Goal: Task Accomplishment & Management: Complete application form

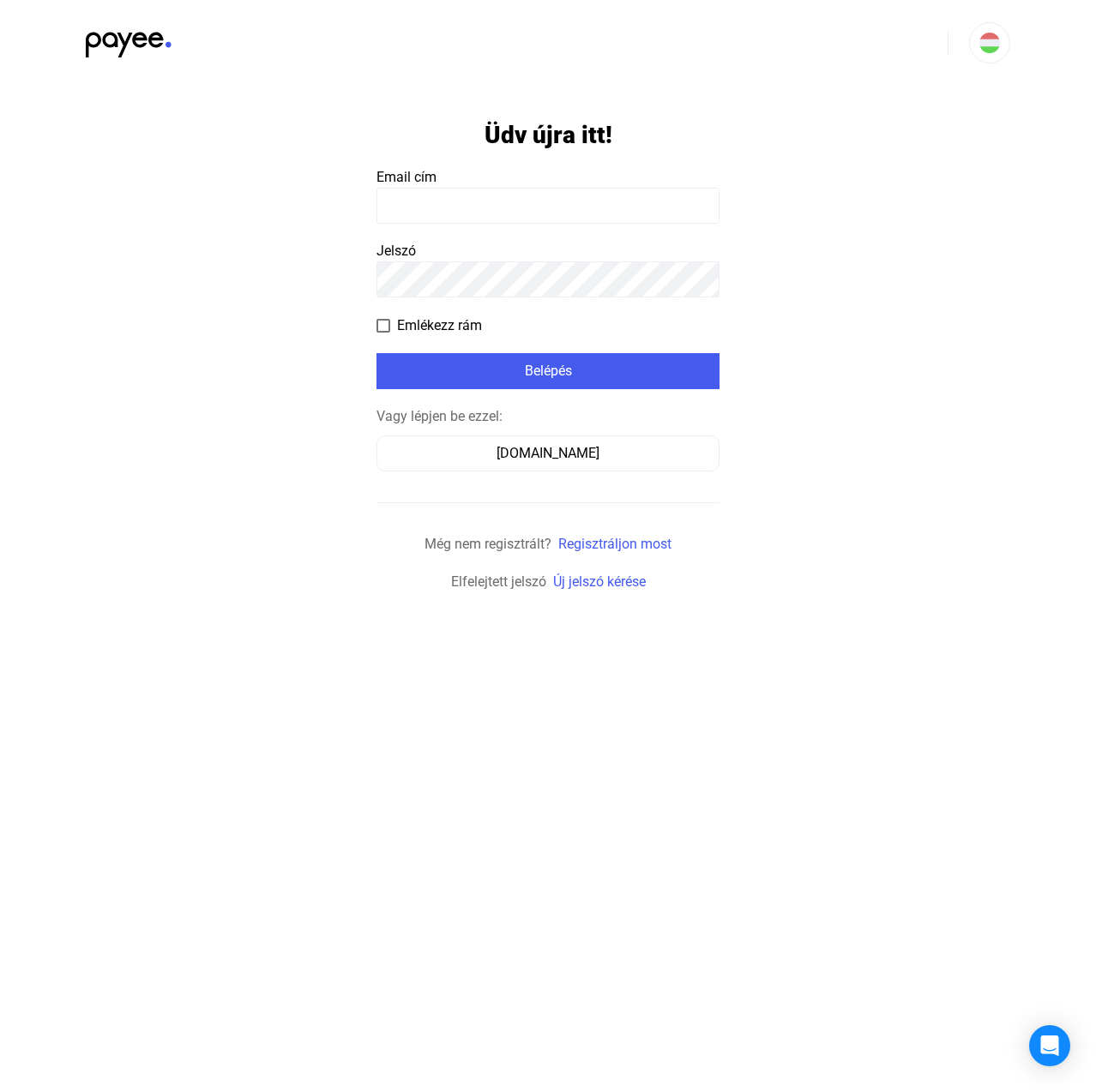
click at [537, 199] on input at bounding box center [548, 206] width 343 height 36
paste input "**********"
type input "**********"
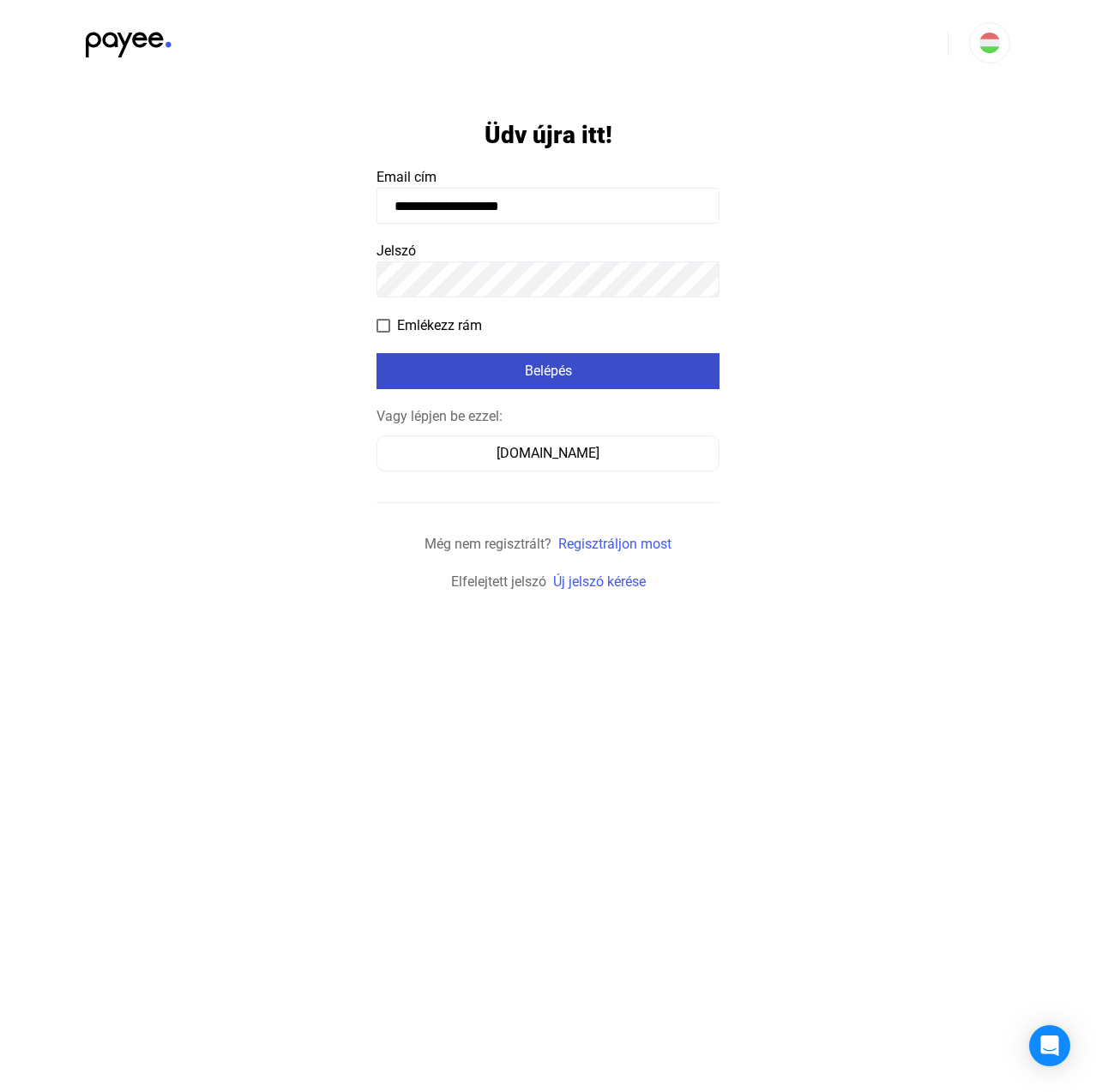
click at [578, 377] on div "Belépés" at bounding box center [548, 371] width 333 height 21
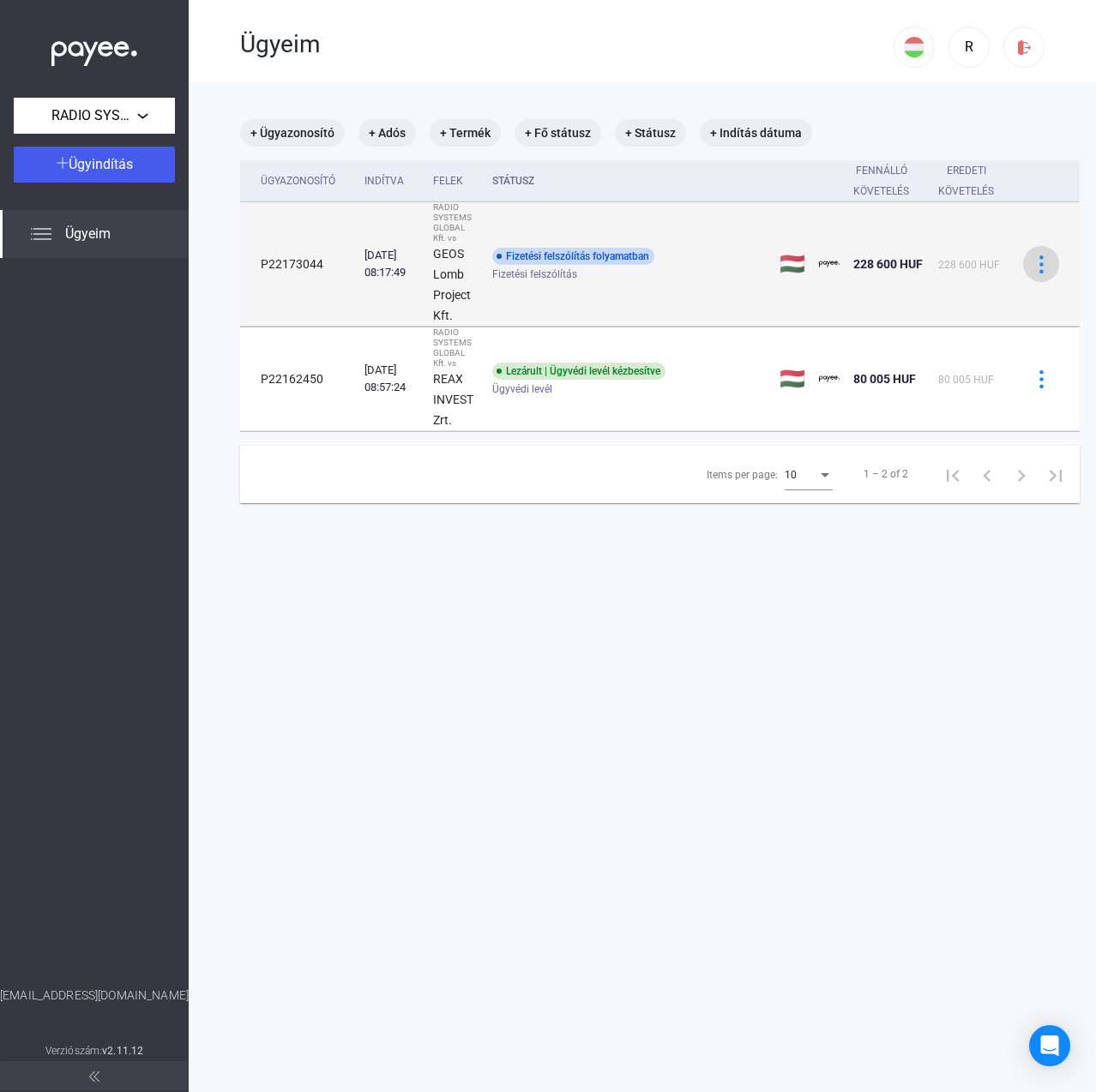
click at [1058, 261] on button at bounding box center [1042, 264] width 36 height 36
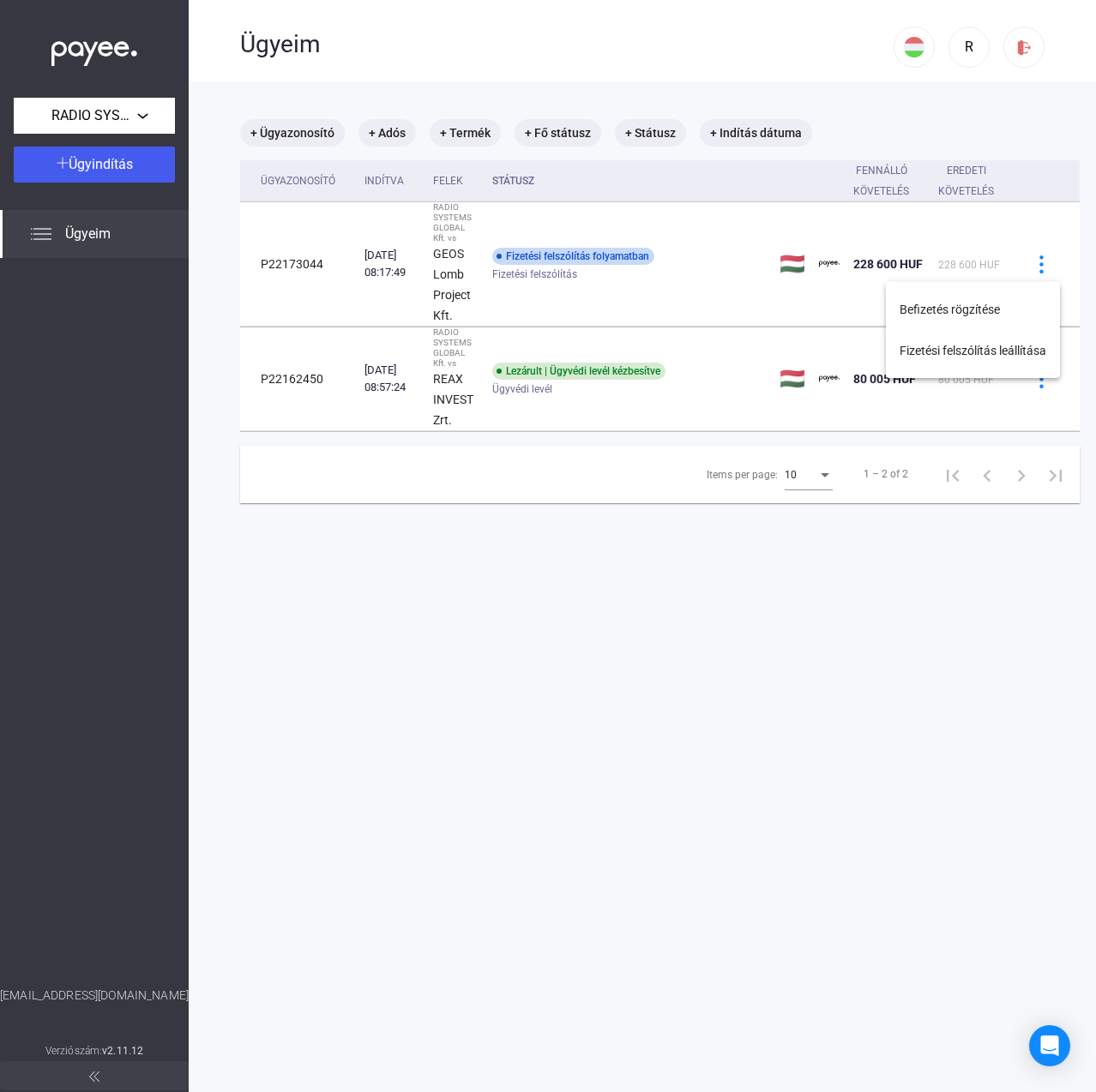
click at [462, 259] on div at bounding box center [548, 546] width 1096 height 1092
click at [462, 259] on strong "GEOS Lomb Project Kft." at bounding box center [453, 284] width 38 height 75
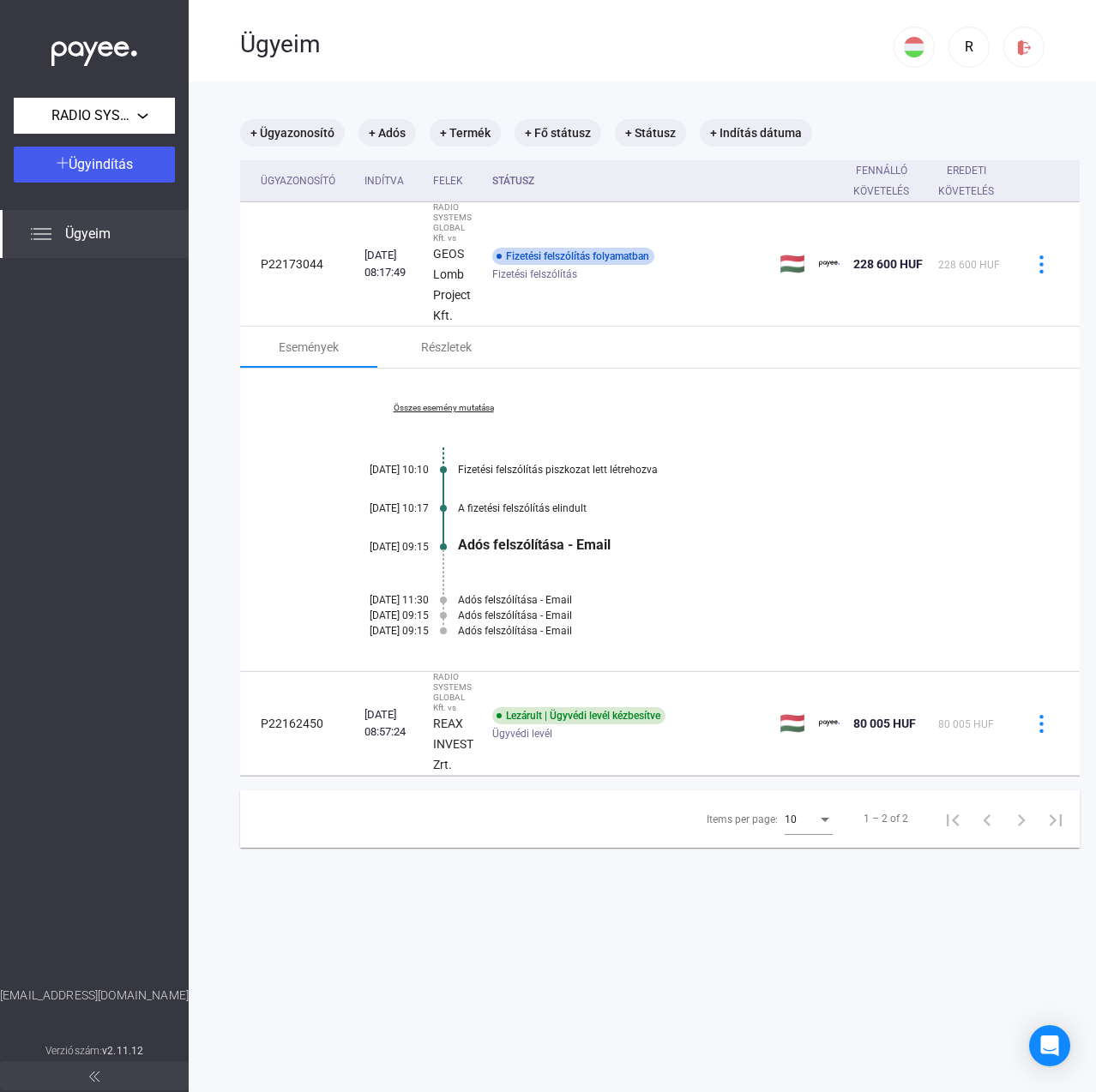
click at [352, 620] on div "[DATE] 09:15" at bounding box center [377, 615] width 103 height 12
drag, startPoint x: 352, startPoint y: 620, endPoint x: 371, endPoint y: 639, distance: 26.9
click at [371, 639] on div "Összes esemény mutatása [DATE] 10:10 Fizetési felszólítás piszkozat lett létreh…" at bounding box center [660, 520] width 840 height 303
click at [606, 612] on div "Adós felszólítása - Email" at bounding box center [726, 615] width 536 height 12
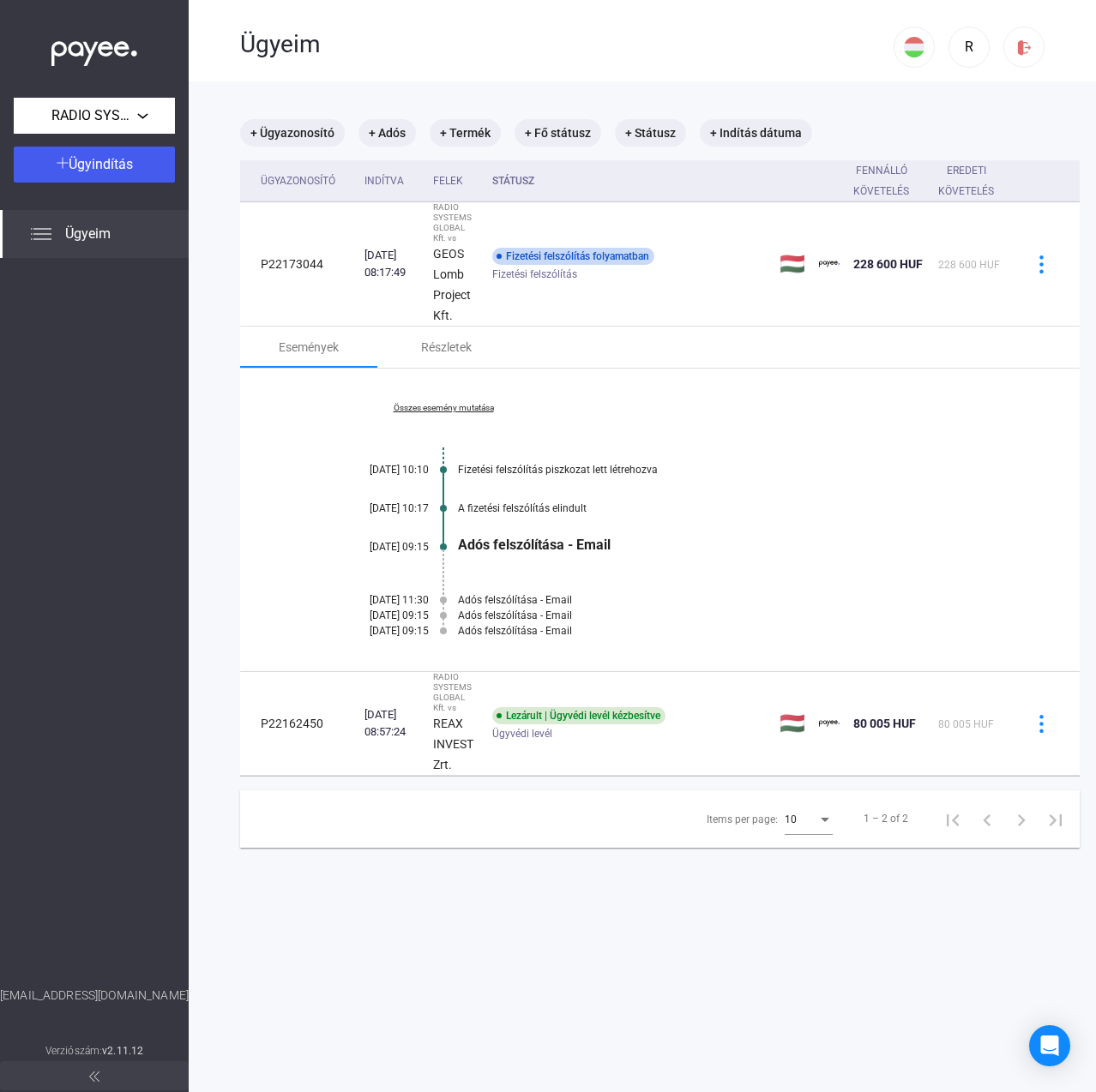
drag, startPoint x: 580, startPoint y: 633, endPoint x: 397, endPoint y: 513, distance: 218.8
click at [387, 497] on div "Összes esemény mutatása [DATE] 10:10 Fizetési felszólítás piszkozat lett létreh…" at bounding box center [660, 520] width 840 height 303
click at [467, 619] on div "Adós felszólítása - Email" at bounding box center [726, 615] width 536 height 12
click at [466, 615] on div "Adós felszólítása - Email" at bounding box center [726, 615] width 536 height 12
click at [465, 615] on div "Adós felszólítása - Email" at bounding box center [726, 615] width 536 height 12
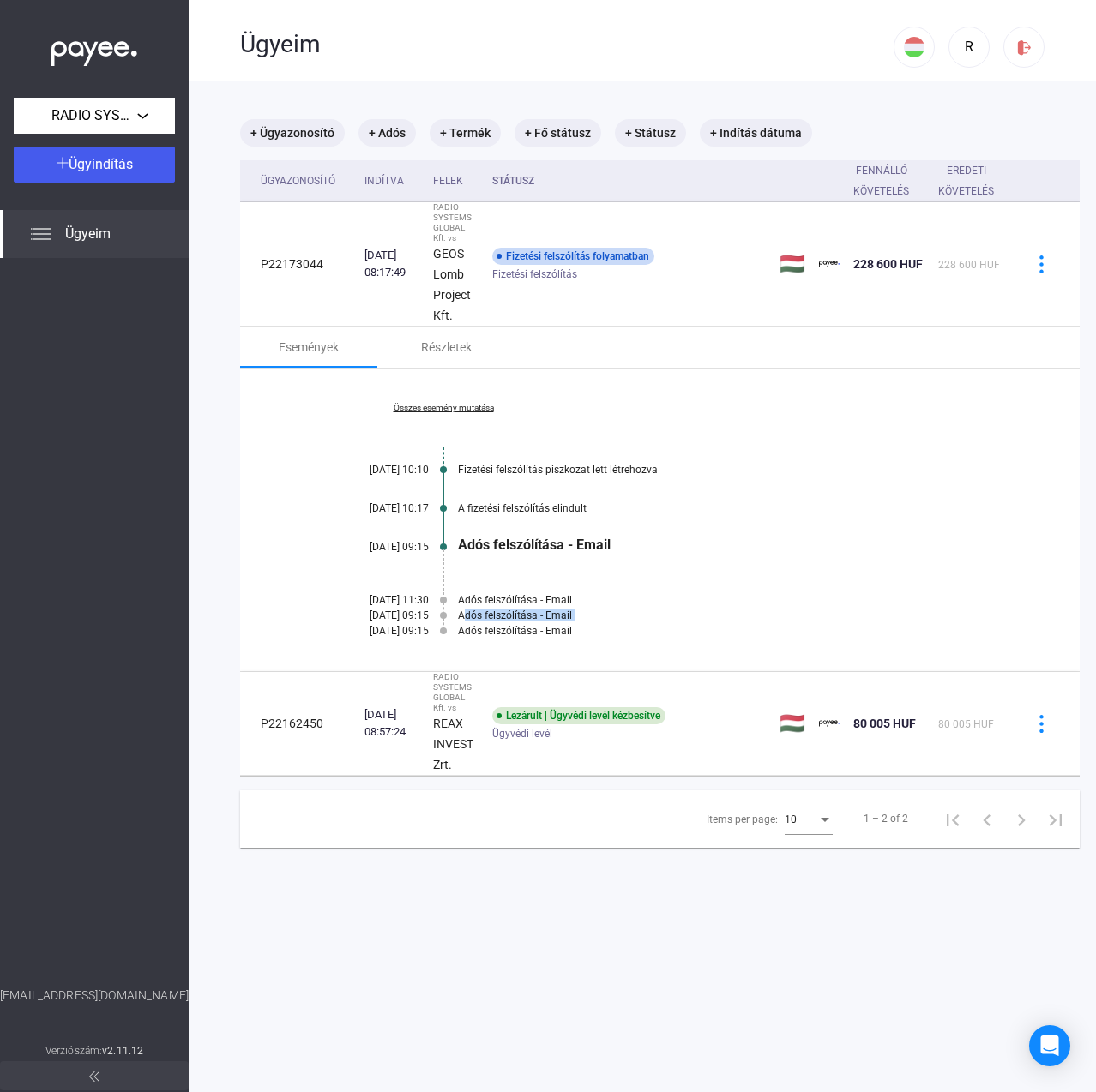
click at [465, 615] on div "Adós felszólítása - Email" at bounding box center [726, 615] width 536 height 12
drag, startPoint x: 523, startPoint y: 544, endPoint x: 544, endPoint y: 544, distance: 21.0
click at [544, 544] on div "Adós felszólítása - Email" at bounding box center [726, 545] width 536 height 16
drag, startPoint x: 459, startPoint y: 596, endPoint x: 574, endPoint y: 590, distance: 115.2
click at [574, 590] on div "Összes esemény mutatása [DATE] 10:10 Fizetési felszólítás piszkozat lett létreh…" at bounding box center [660, 520] width 840 height 303
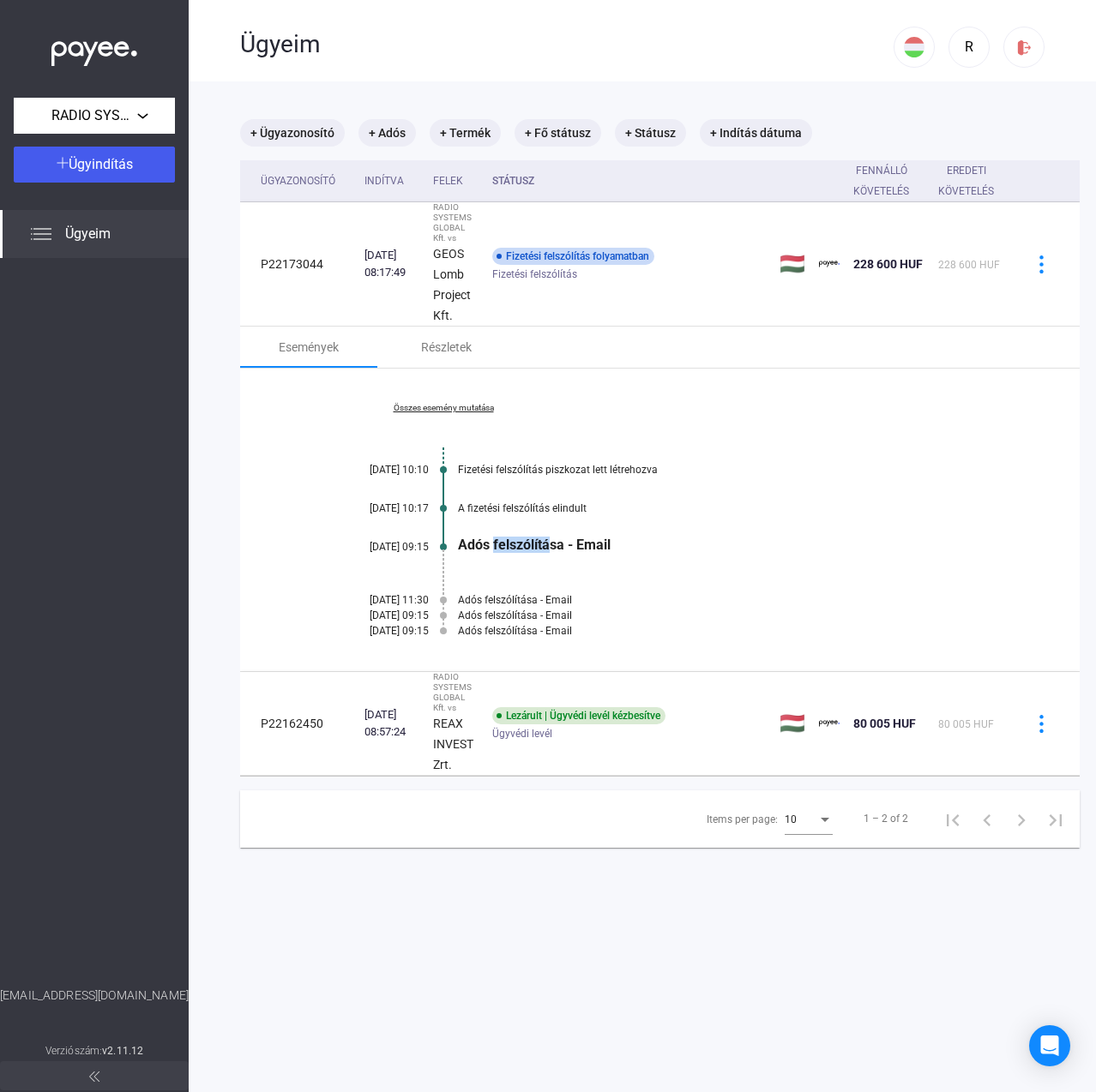
click at [574, 590] on div "Összes esemény mutatása [DATE] 10:10 Fizetési felszólítás piszkozat lett létreh…" at bounding box center [660, 520] width 840 height 303
drag, startPoint x: 574, startPoint y: 590, endPoint x: 582, endPoint y: 603, distance: 15.3
click at [582, 603] on div "Összes esemény mutatása [DATE] 10:10 Fizetési felszólítás piszkozat lett létreh…" at bounding box center [660, 520] width 840 height 303
click at [582, 600] on div "Adós felszólítása - Email" at bounding box center [726, 600] width 536 height 12
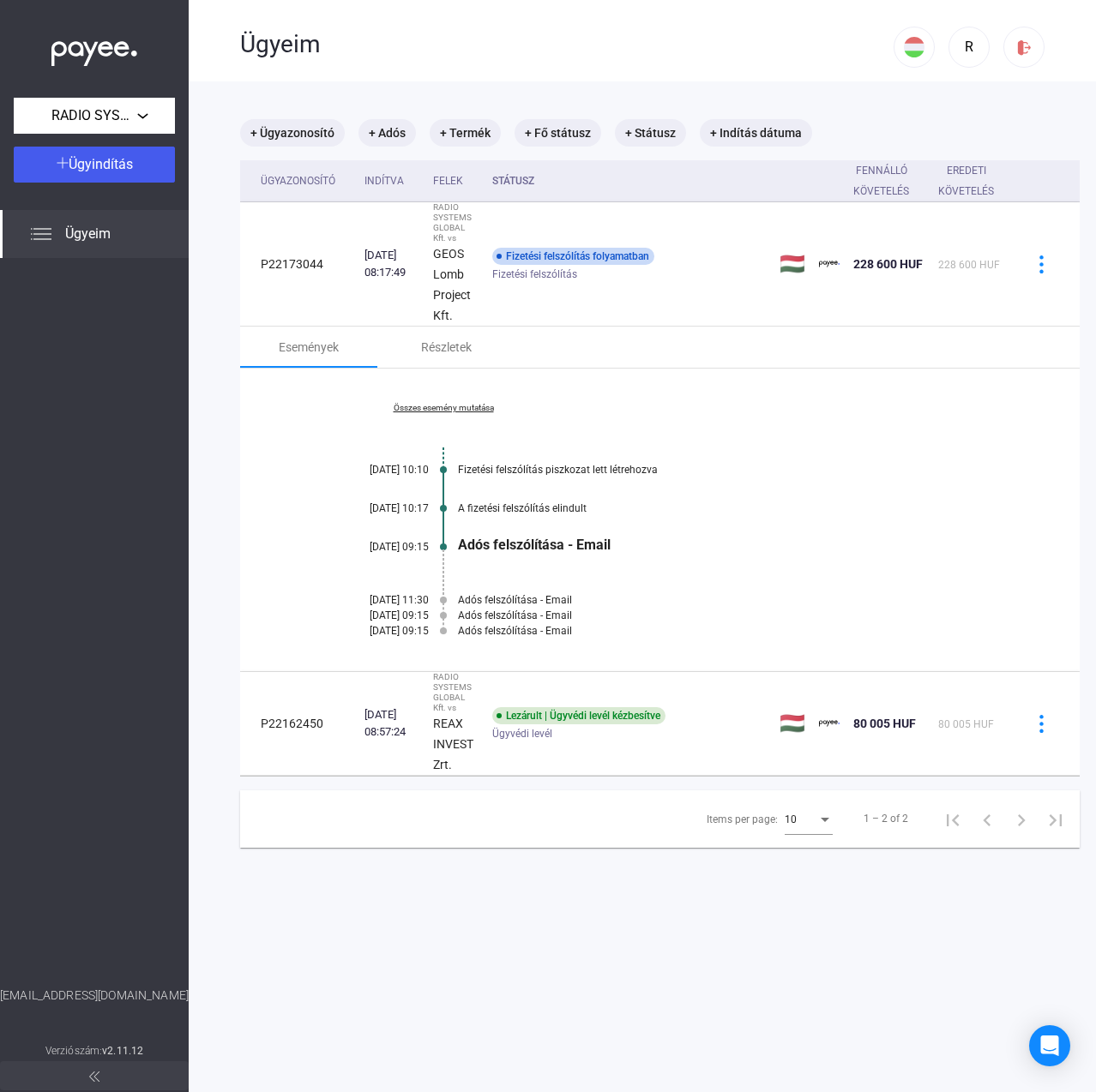
click at [582, 600] on div "Adós felszólítása - Email" at bounding box center [726, 600] width 536 height 12
drag, startPoint x: 582, startPoint y: 600, endPoint x: 586, endPoint y: 558, distance: 42.2
click at [586, 558] on div "Összes esemény mutatása [DATE] 10:10 Fizetési felszólítás piszkozat lett létreh…" at bounding box center [660, 520] width 840 height 303
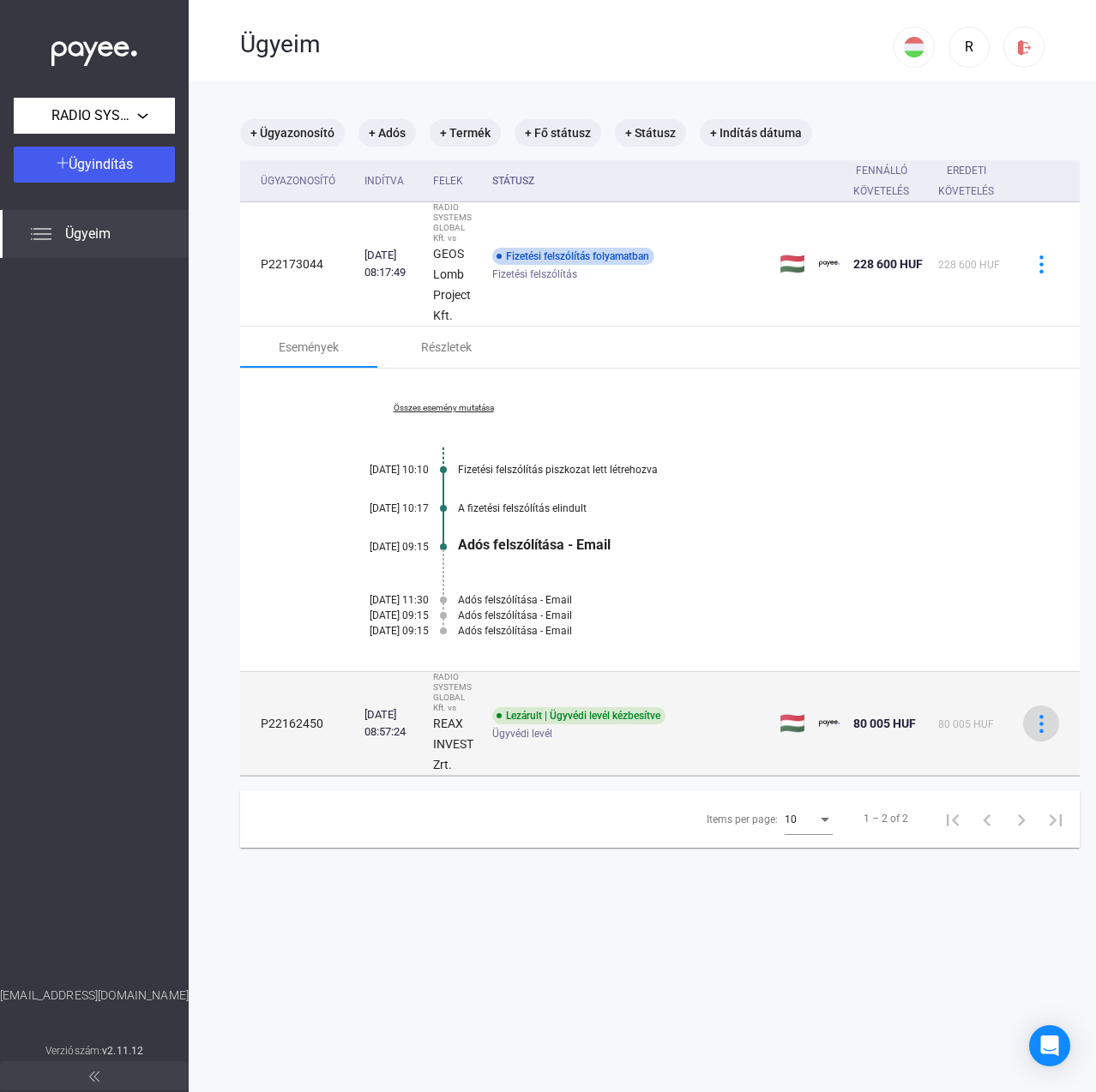
click at [1035, 714] on button at bounding box center [1042, 724] width 36 height 36
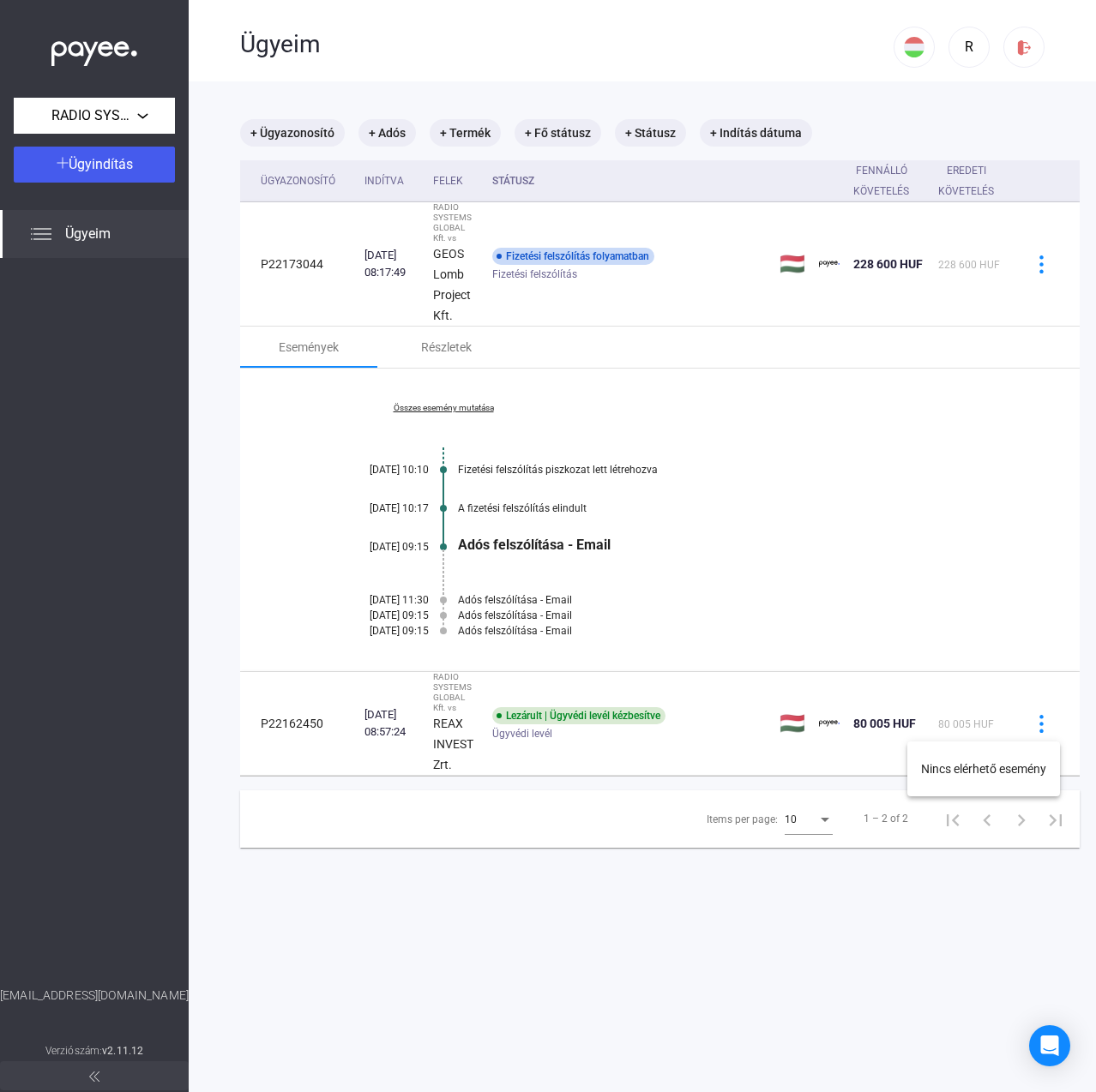
click at [548, 719] on div at bounding box center [548, 546] width 1096 height 1092
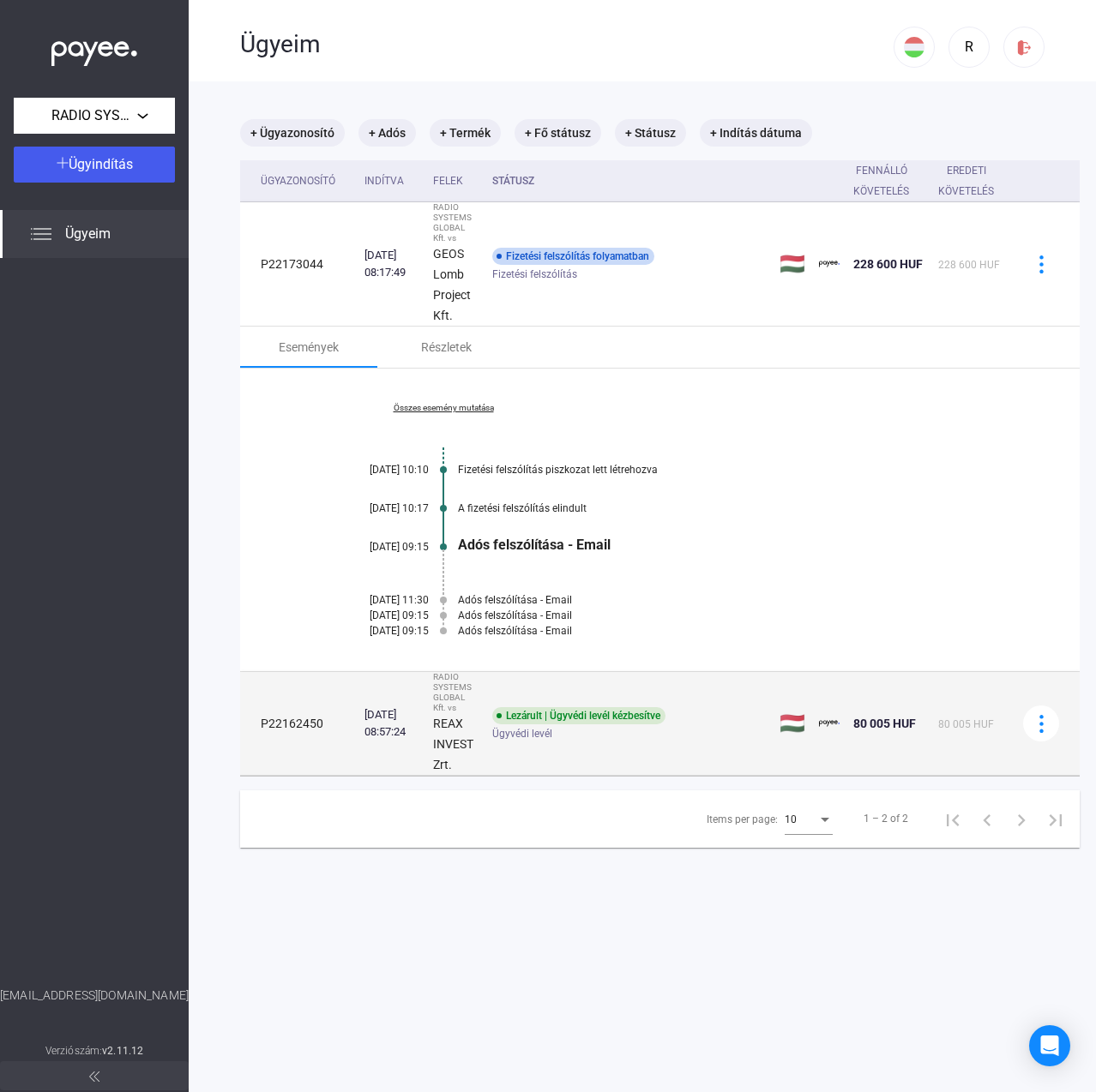
click at [532, 737] on span "Ügyvédi levél" at bounding box center [522, 734] width 60 height 21
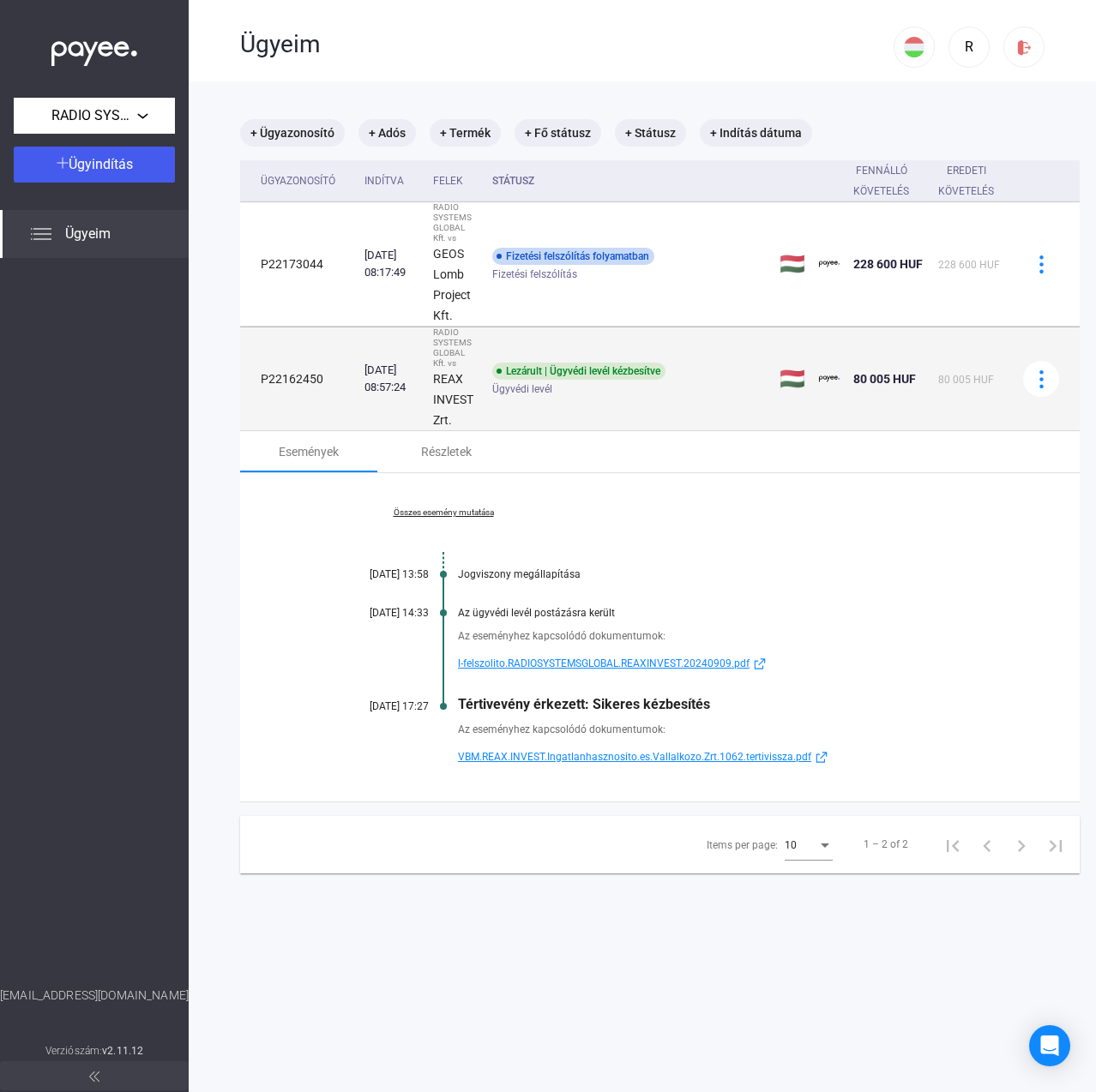
click at [719, 355] on td "Lezárult | Ügyvédi levél kézbesítve Ügyvédi levél" at bounding box center [628, 379] width 287 height 104
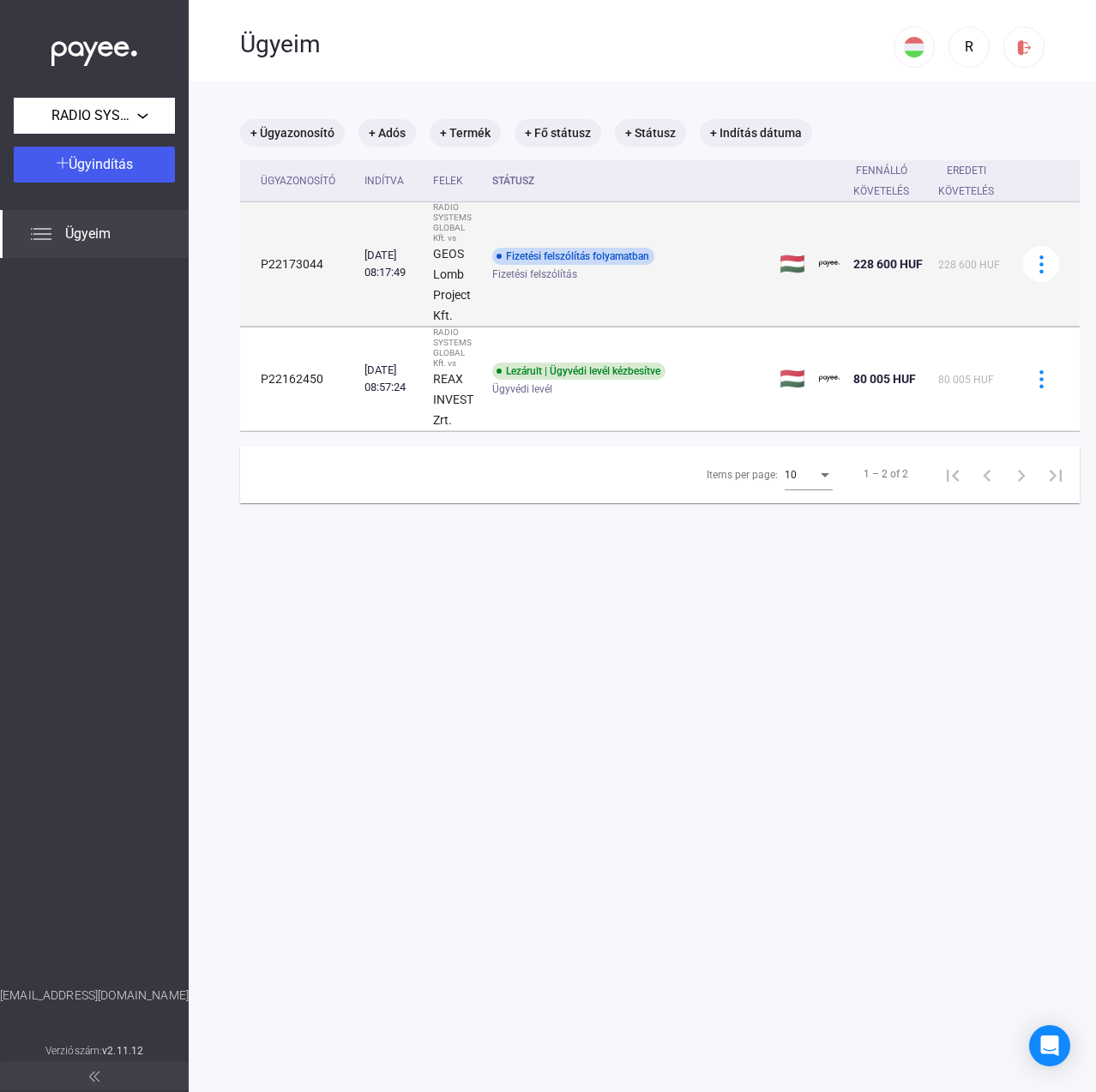
click at [703, 278] on div "Fizetési felszólítás" at bounding box center [629, 275] width 273 height 13
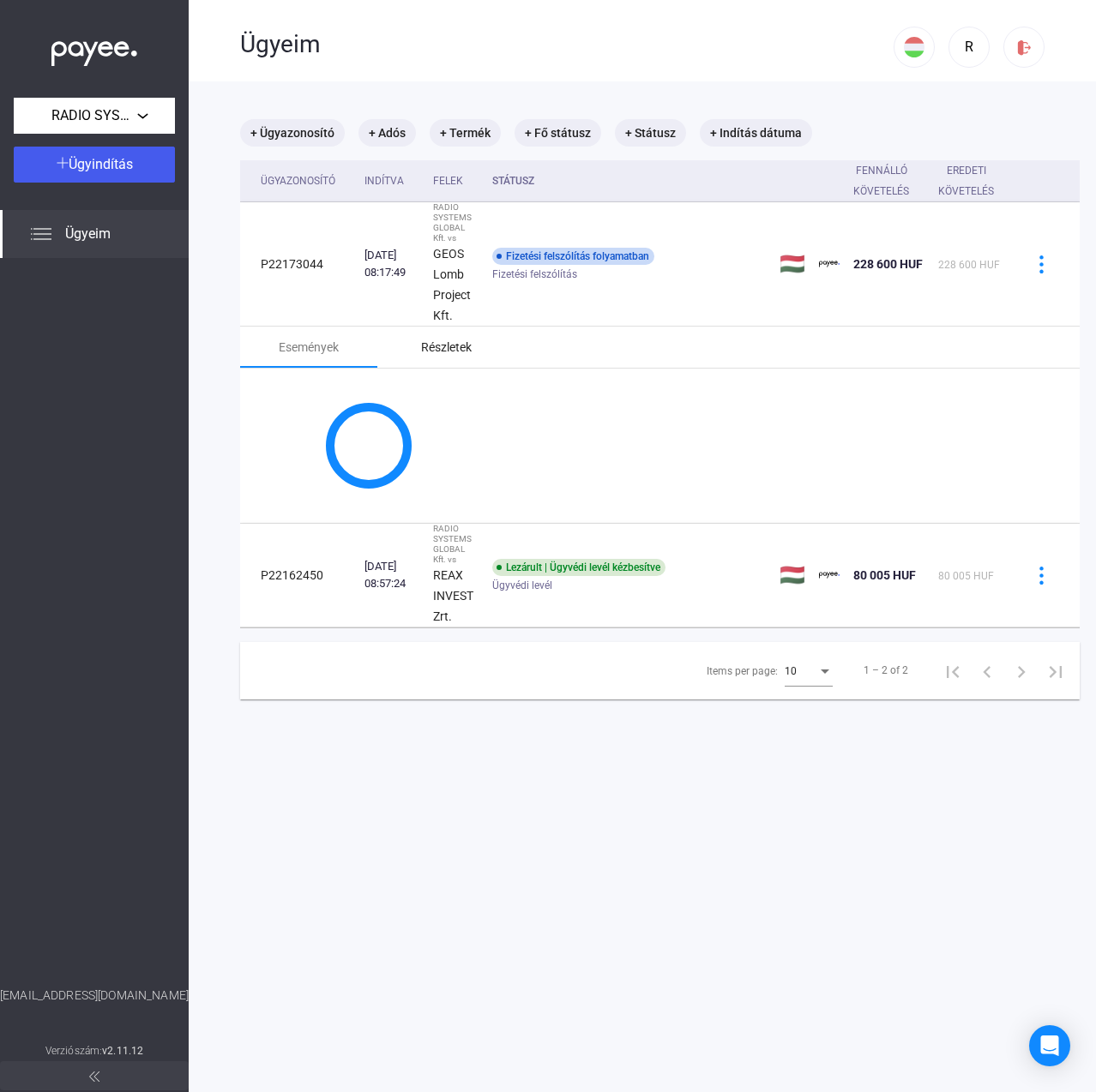
click at [466, 347] on div "Részletek" at bounding box center [446, 347] width 51 height 21
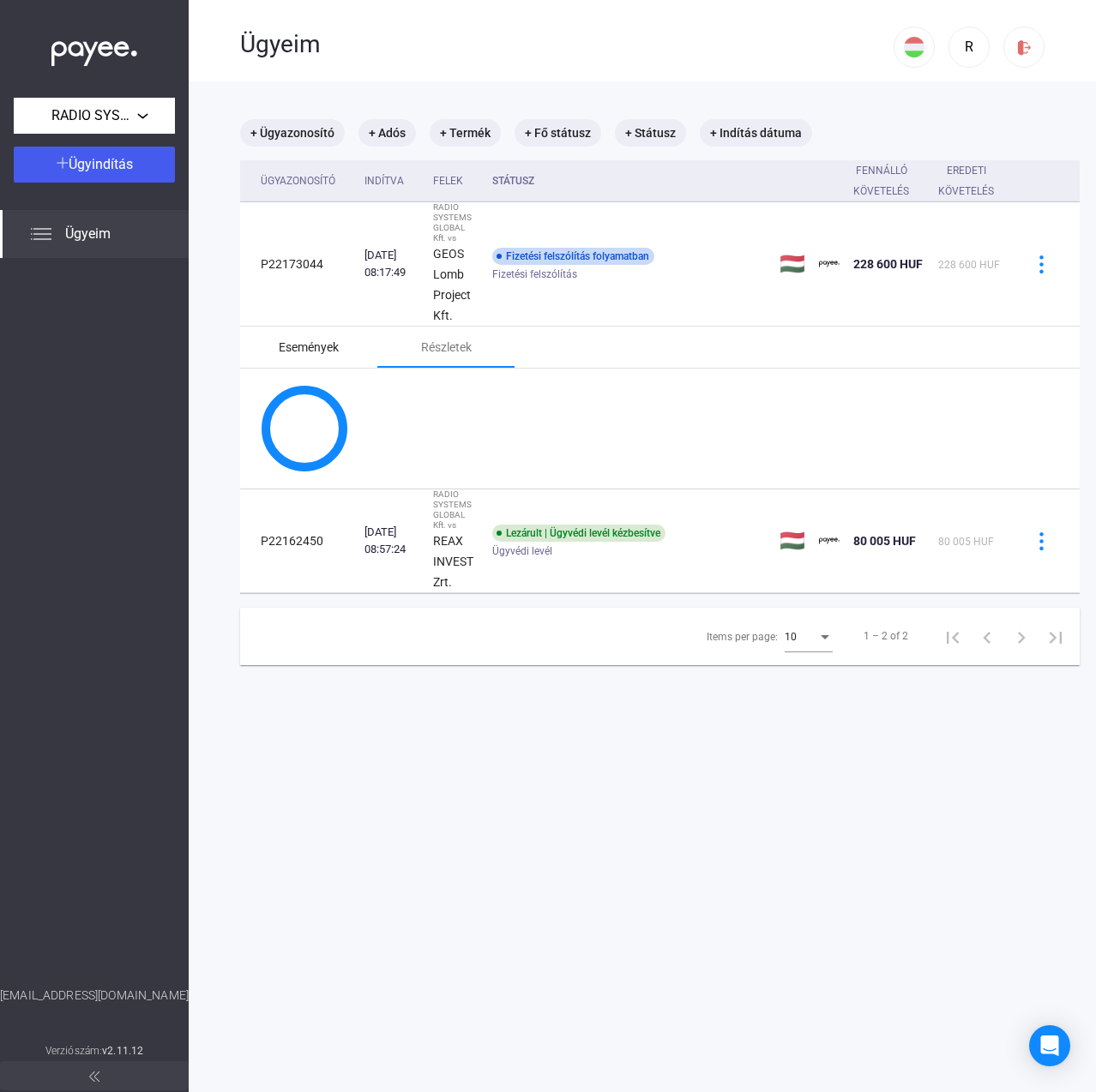
click at [311, 348] on div "Események" at bounding box center [309, 347] width 60 height 21
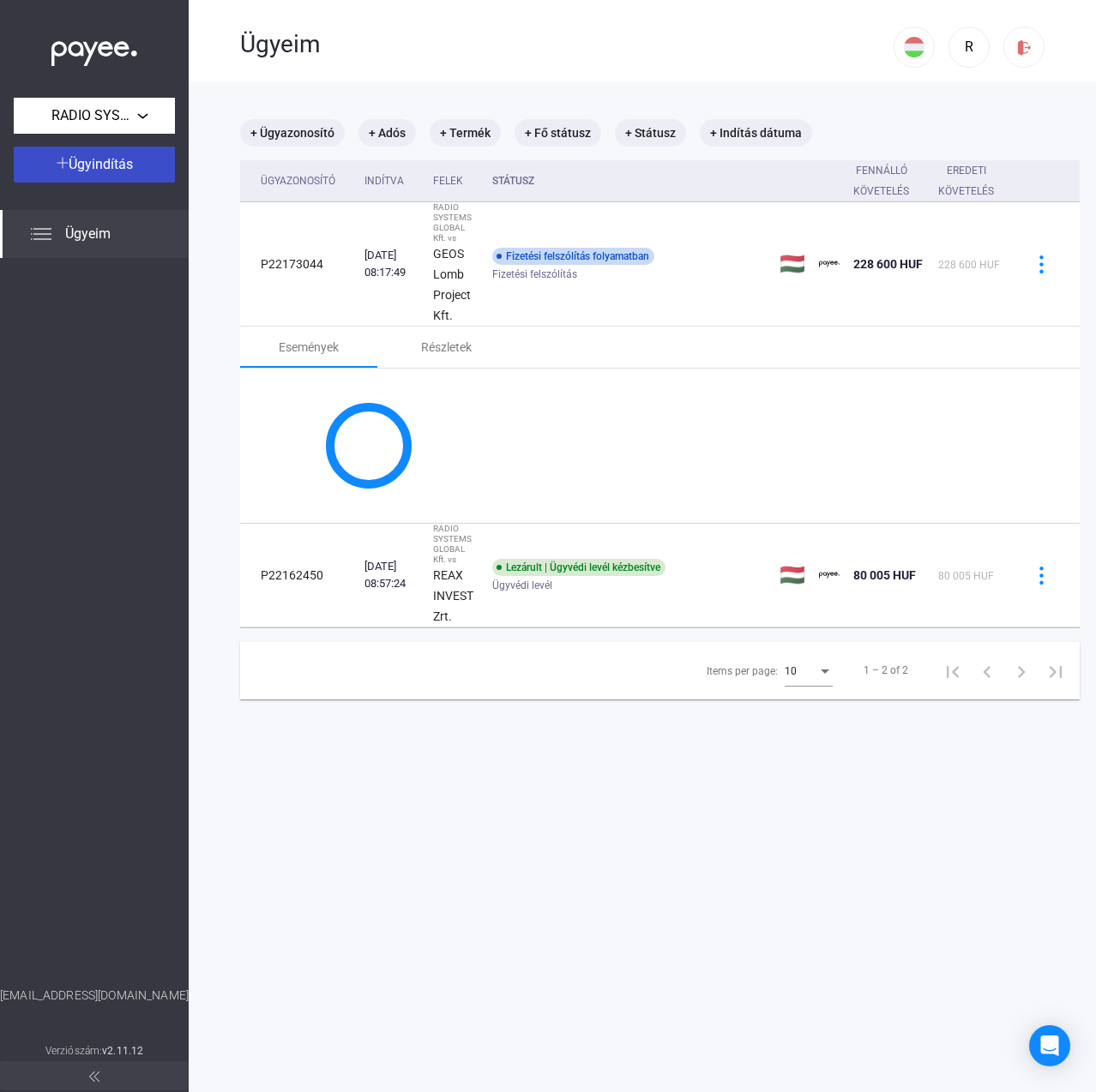
click at [49, 157] on div "Ügyindítás" at bounding box center [94, 165] width 151 height 21
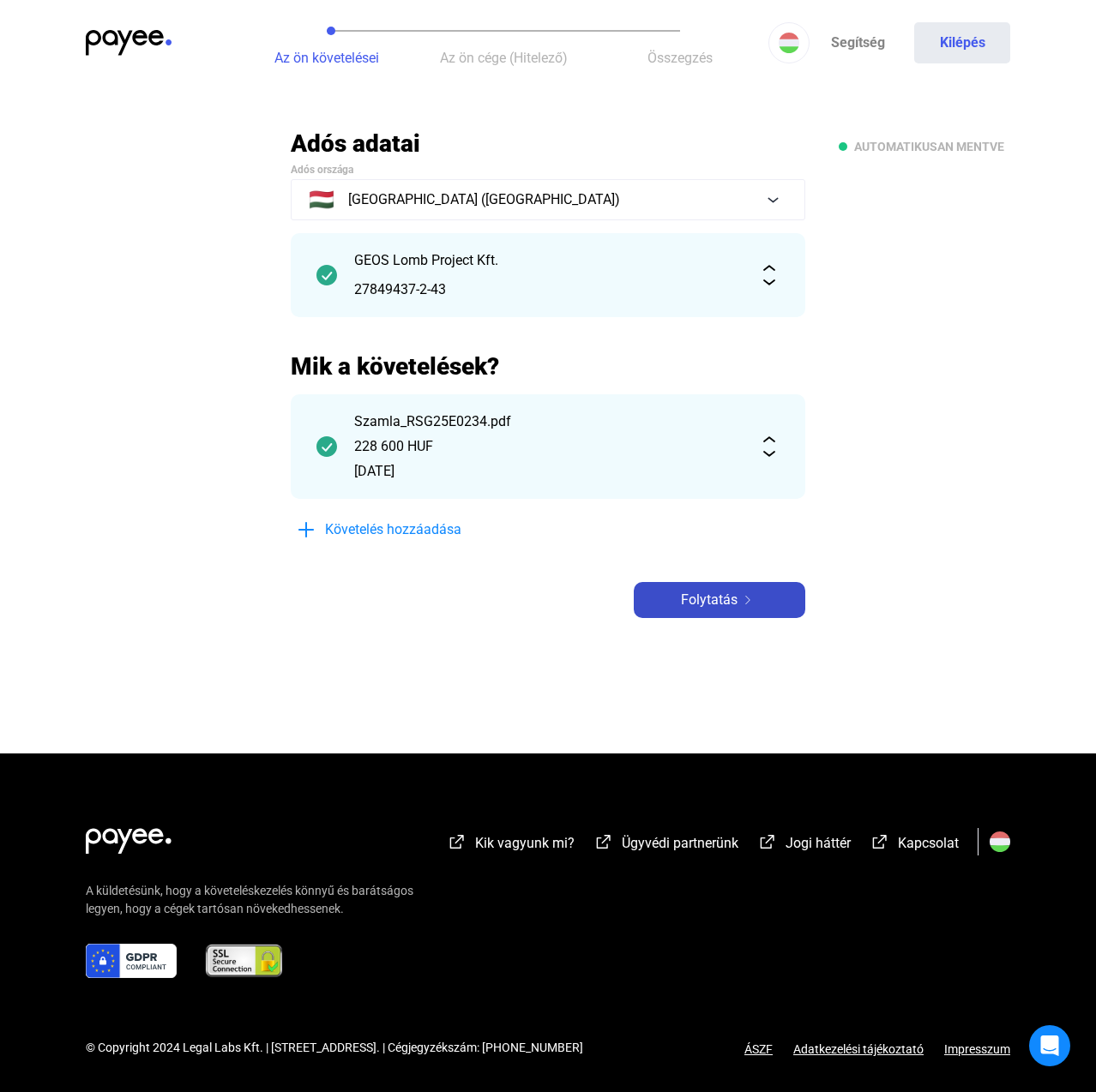
click at [738, 603] on img at bounding box center [748, 600] width 21 height 8
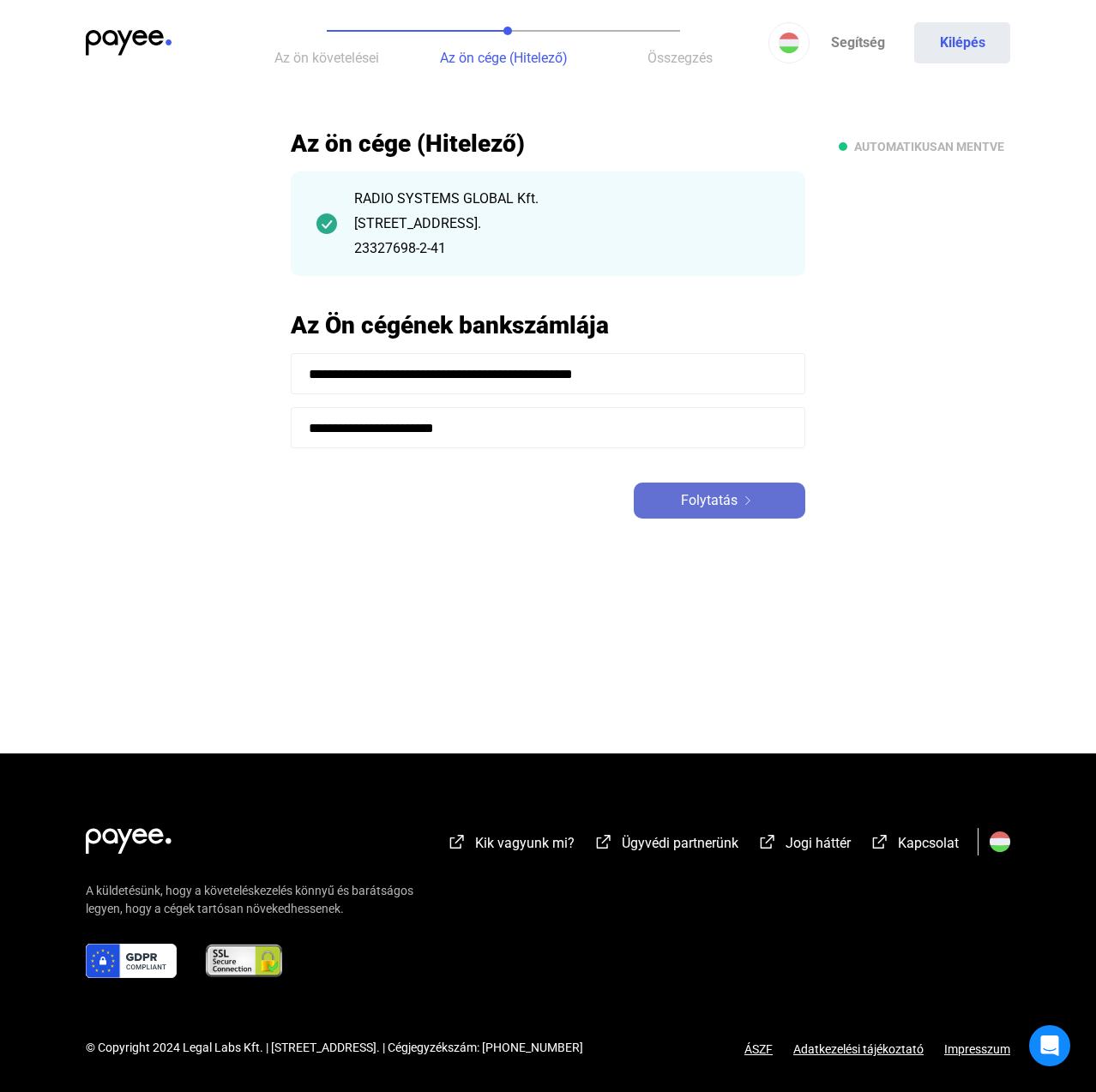
click at [739, 508] on div "Folytatás" at bounding box center [720, 500] width 161 height 21
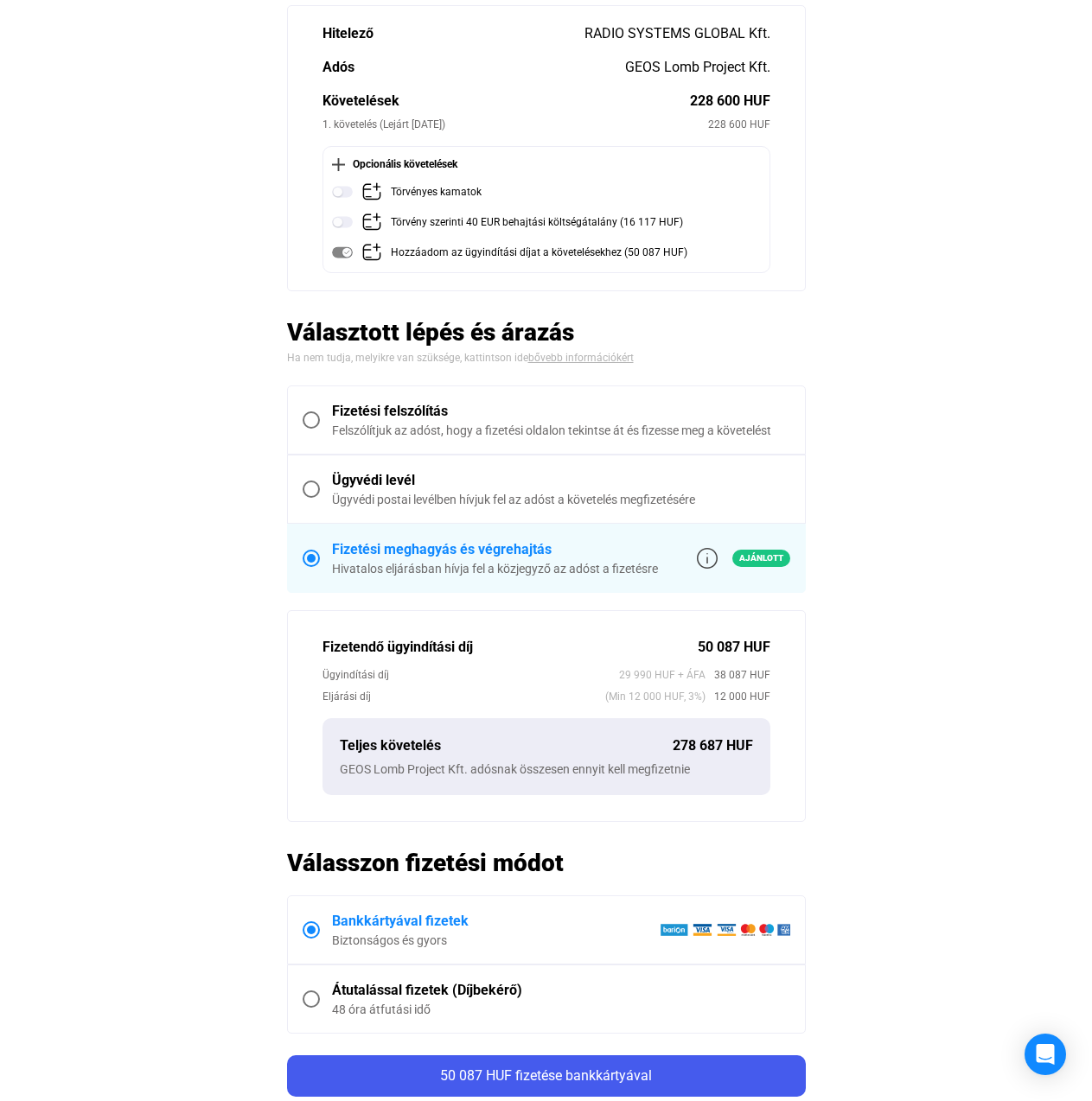
scroll to position [173, 0]
click at [391, 494] on div "Ügyvédi postai levélben hívjuk fel az adóst a követelés megfizetésére" at bounding box center [561, 498] width 458 height 17
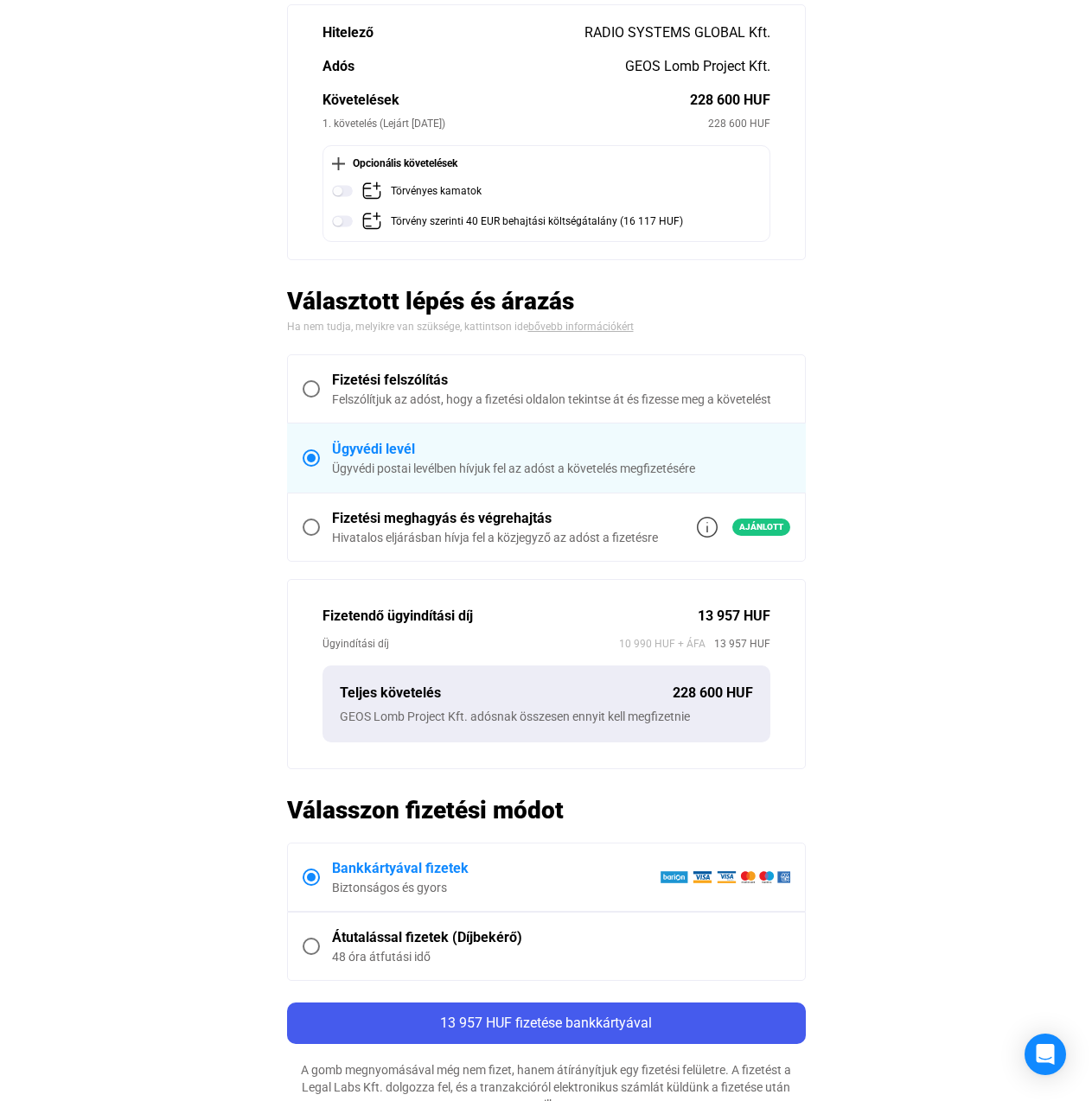
scroll to position [259, 0]
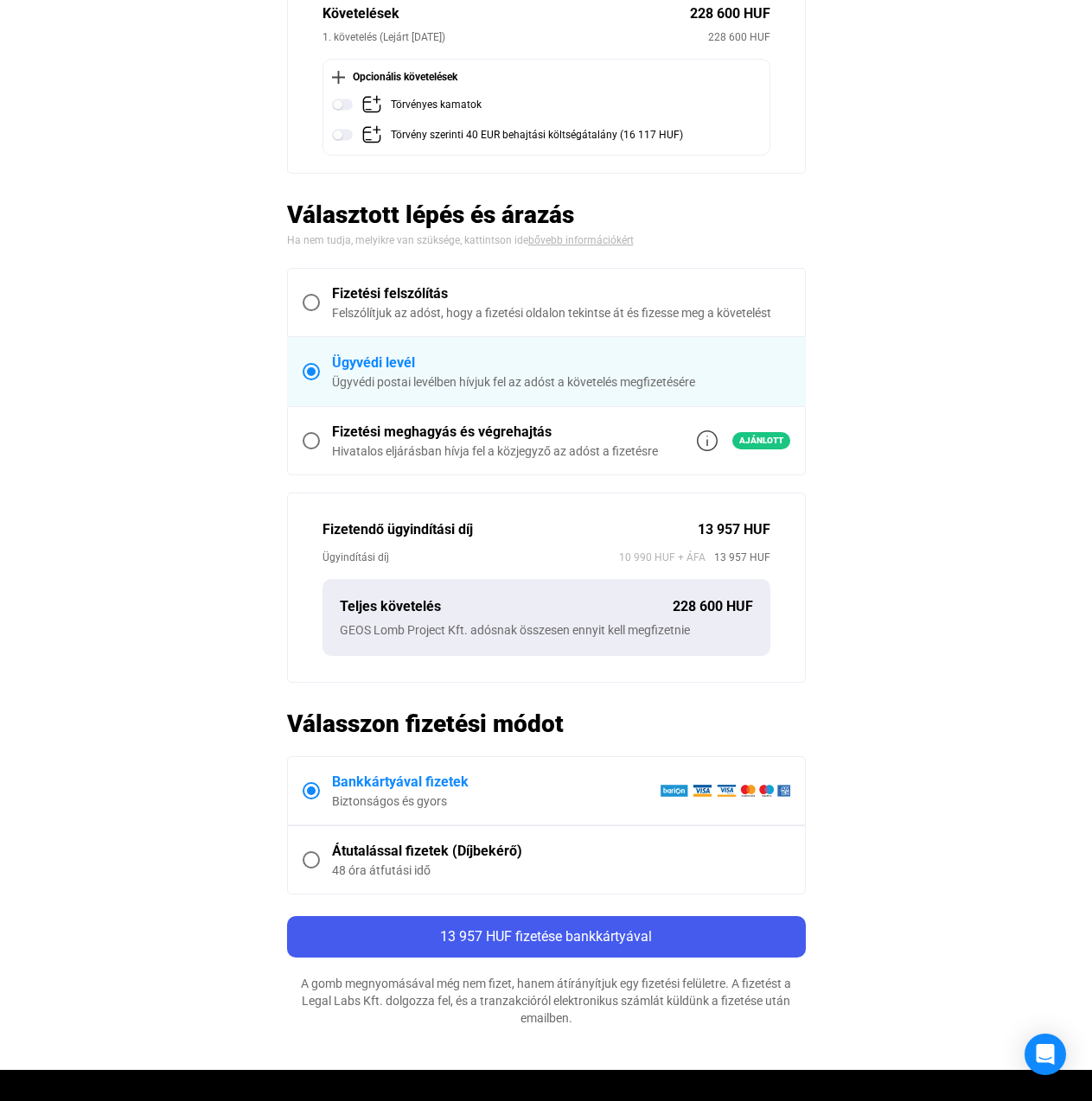
drag, startPoint x: 314, startPoint y: 519, endPoint x: 483, endPoint y: 568, distance: 176.0
click at [483, 568] on div "Fizetendő ügyindítási díj 13 957 HUF Ügyindítási díj 10 990 HUF + ÁFA 13 957 HU…" at bounding box center [546, 587] width 519 height 191
click at [436, 292] on div "Fizetési felszólítás" at bounding box center [561, 294] width 458 height 21
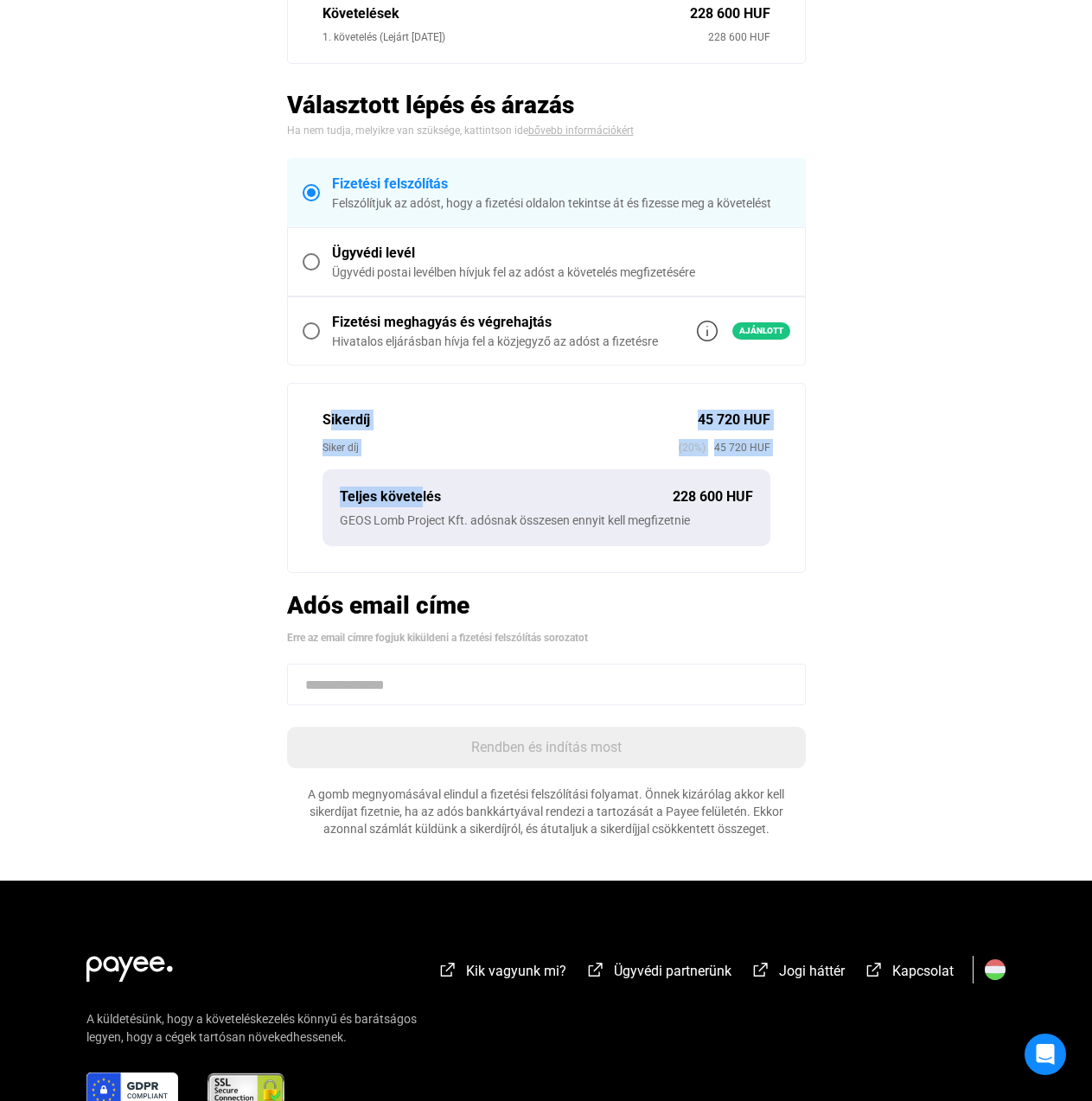
drag, startPoint x: 317, startPoint y: 421, endPoint x: 415, endPoint y: 472, distance: 110.5
click at [415, 472] on div "Sikerdíj 45 720 HUF Siker díj (20%) 45 720 HUF Teljes követelés 228 600 HUF GEO…" at bounding box center [546, 478] width 519 height 191
click at [752, 462] on div "Sikerdíj 45 720 HUF Siker díj (20%) 45 720 HUF Teljes követelés 228 600 HUF GEO…" at bounding box center [546, 478] width 519 height 191
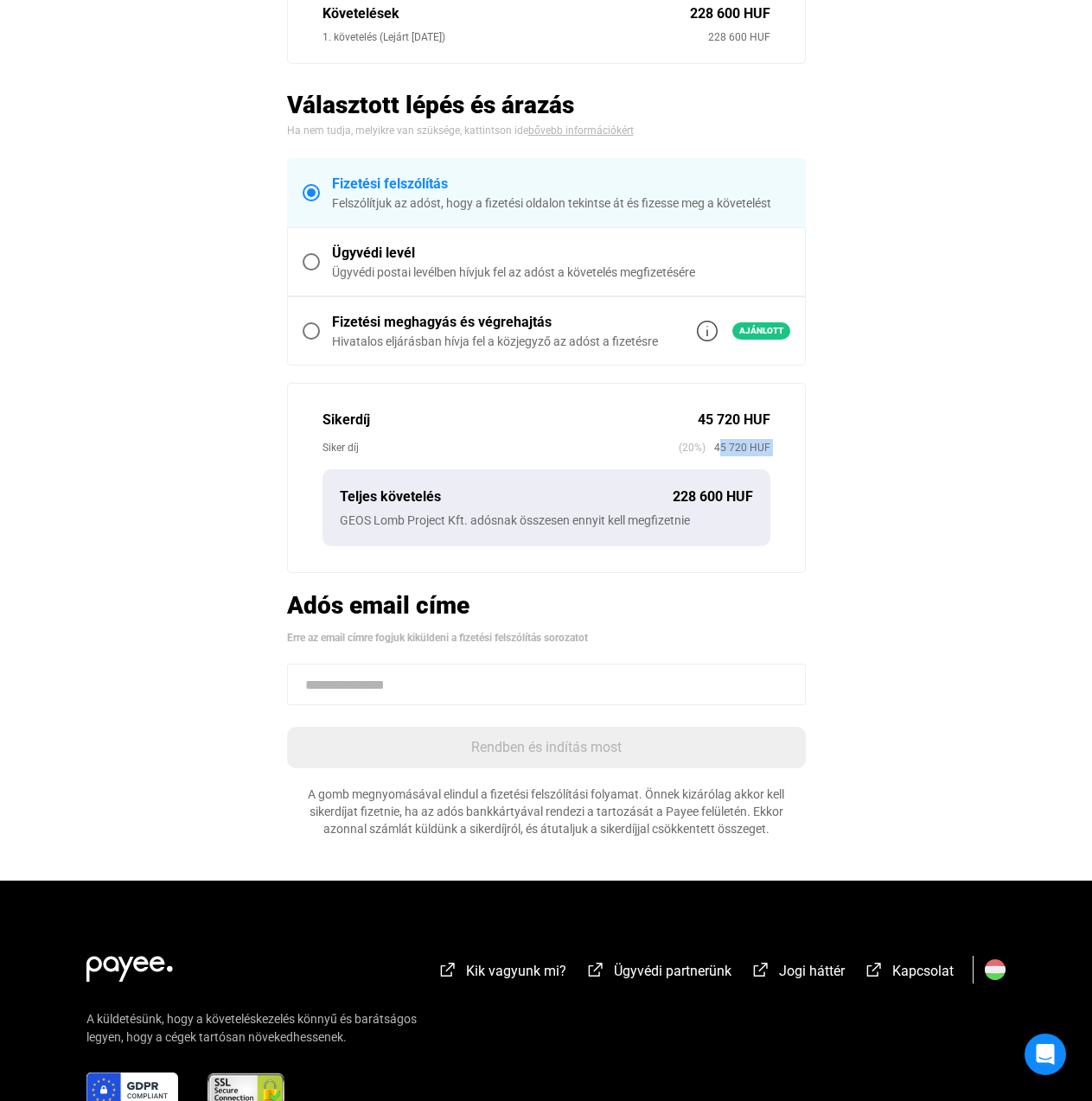
click at [565, 259] on div "Ügyvédi levél" at bounding box center [561, 253] width 458 height 21
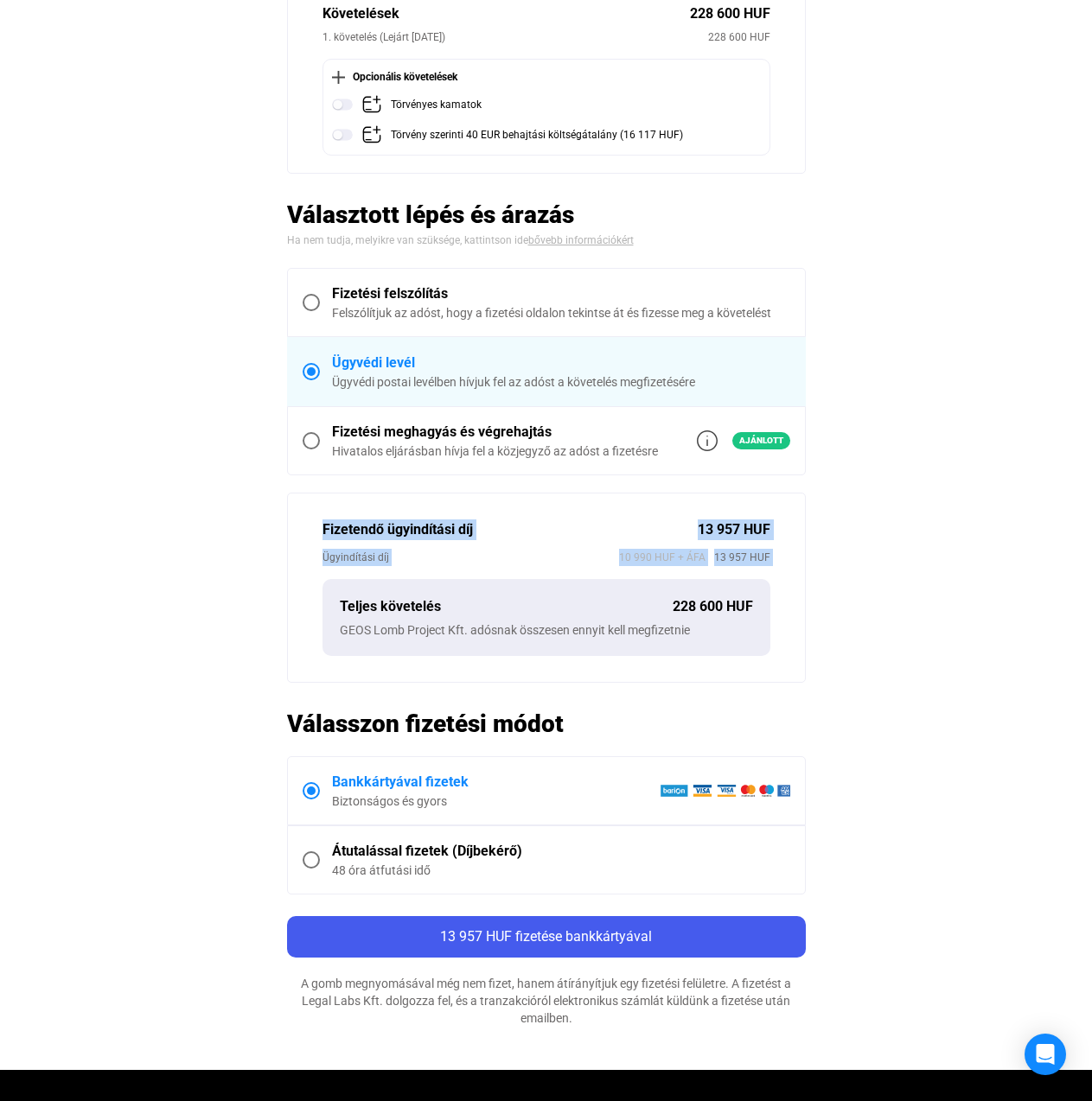
click at [625, 549] on span "10 990 HUF + ÁFA" at bounding box center [662, 557] width 87 height 17
click at [491, 324] on label "Fizetési felszólítás Felszólítjuk az adóst, hogy a fizetési oldalon tekintse át…" at bounding box center [546, 303] width 517 height 68
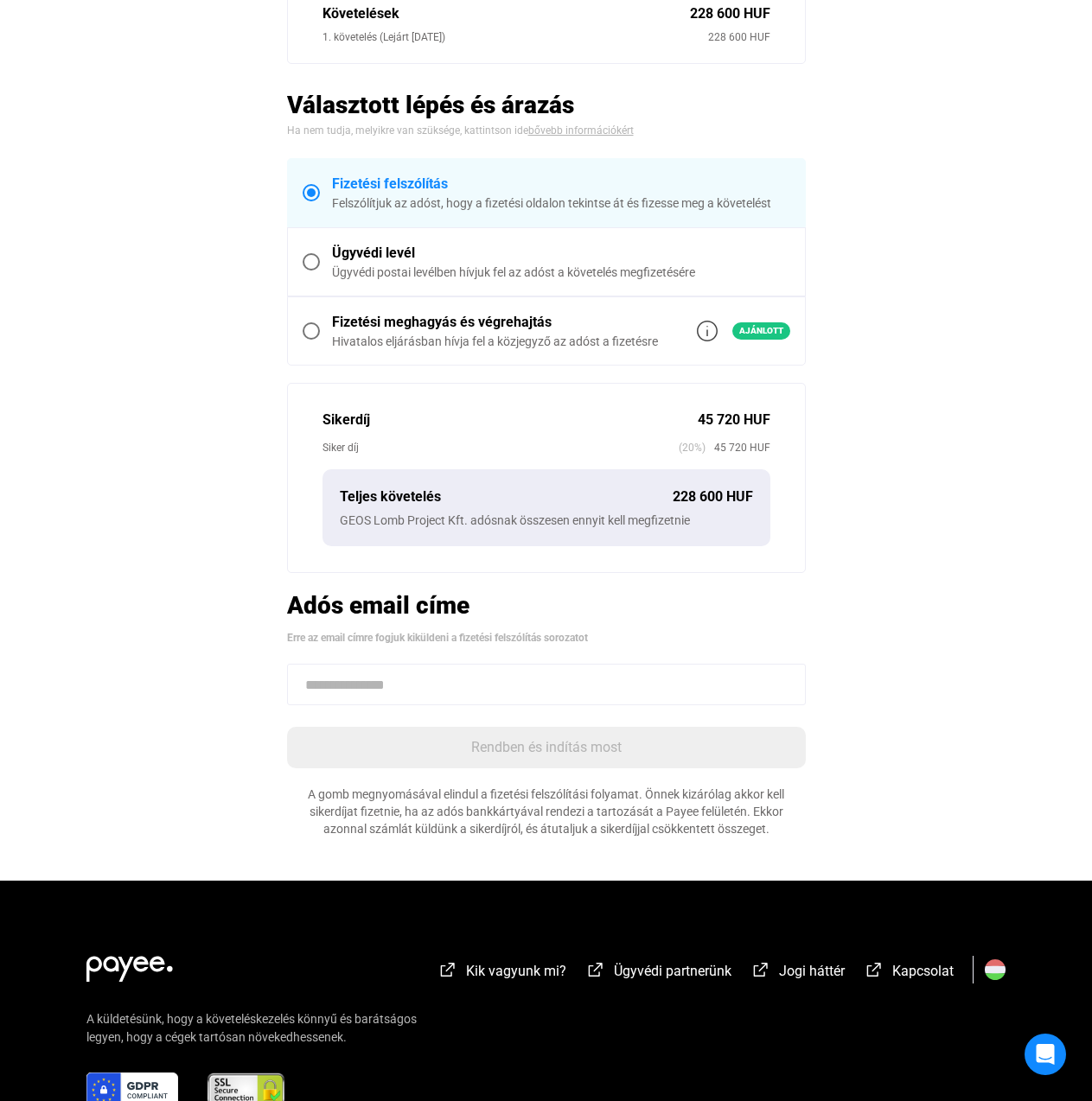
click at [442, 266] on div "Ügyvédi postai levélben hívjuk fel az adóst a követelés megfizetésére" at bounding box center [561, 272] width 458 height 17
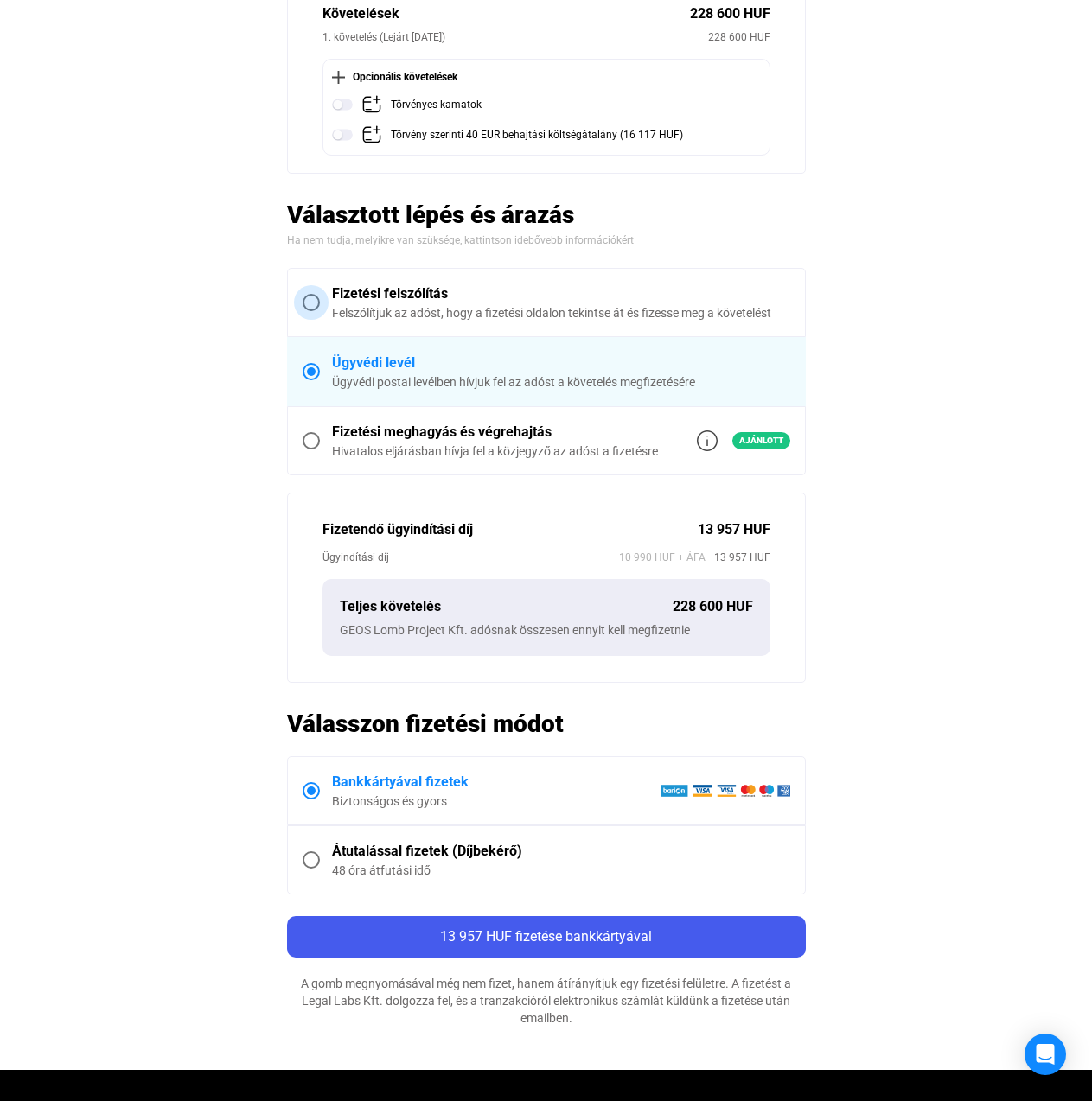
drag, startPoint x: 390, startPoint y: 314, endPoint x: 386, endPoint y: 326, distance: 12.6
click at [389, 316] on div "Felszólítjuk az adóst, hogy a fizetési oldalon tekintse át és fizesse meg a köv…" at bounding box center [561, 313] width 458 height 17
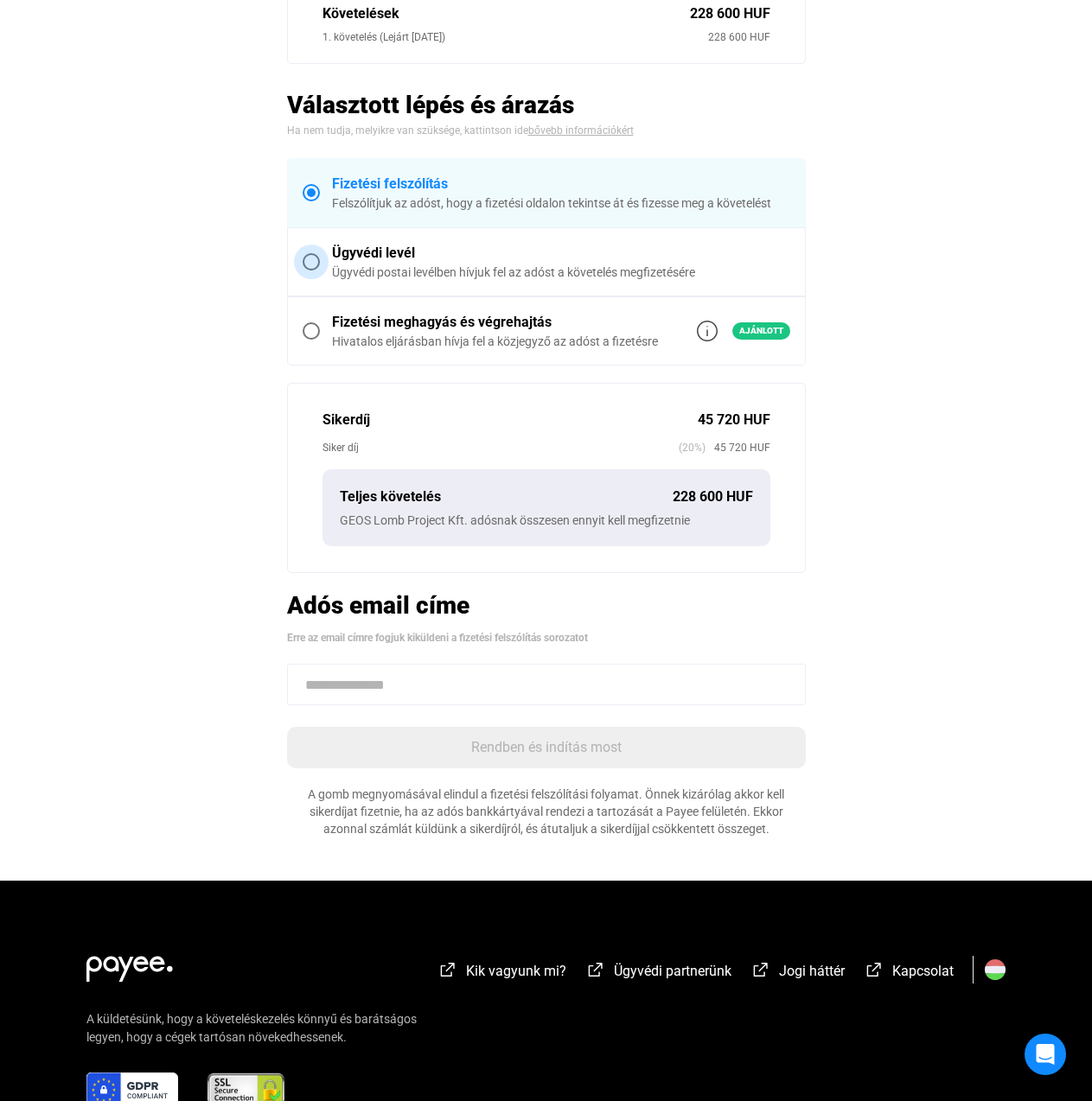
click at [489, 242] on label "Ügyvédi levél Ügyvédi postai levélben hívjuk fel az adóst a követelés megfizeté…" at bounding box center [546, 262] width 517 height 68
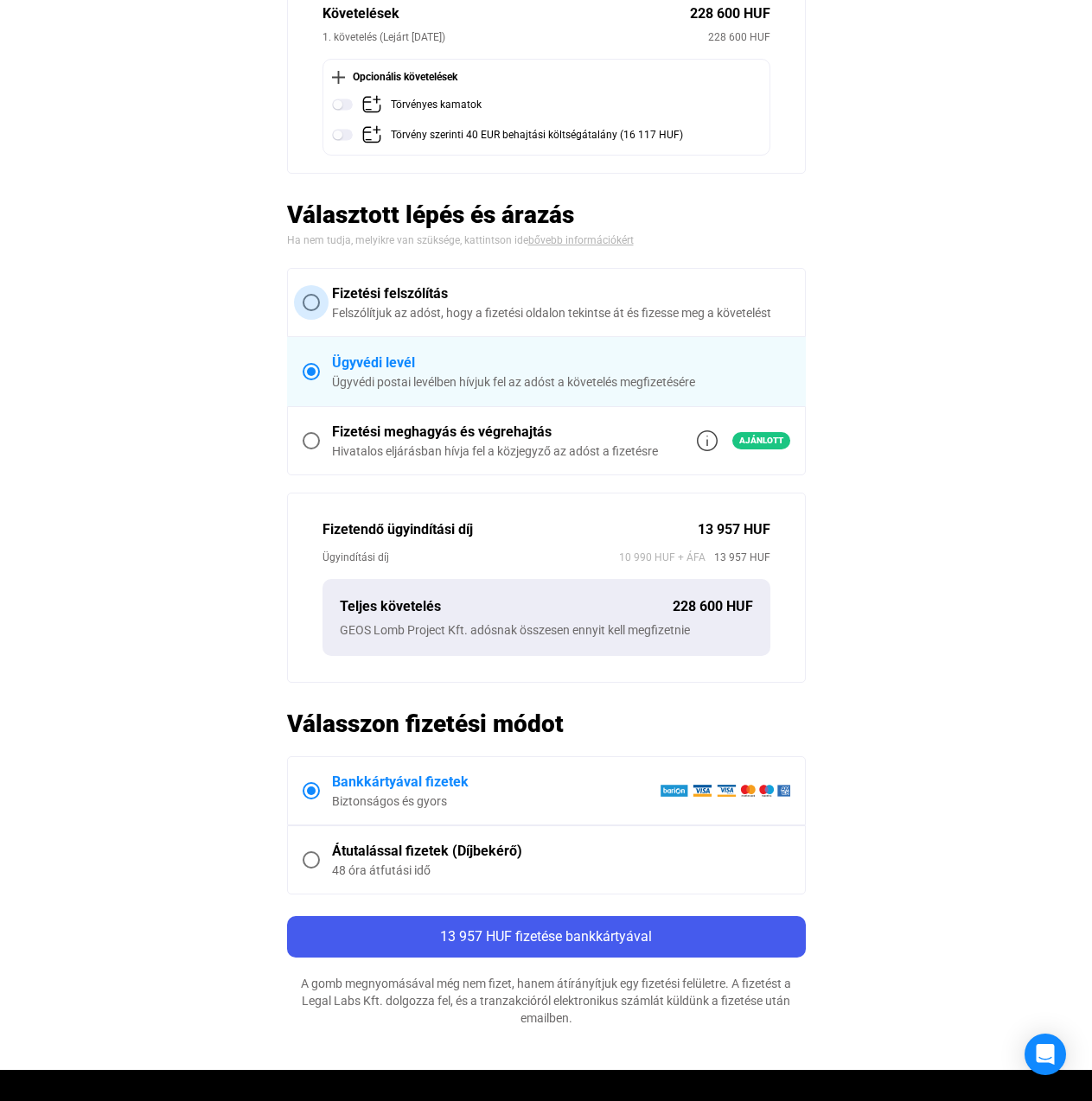
click at [531, 305] on div "Felszólítjuk az adóst, hogy a fizetési oldalon tekintse át és fizesse meg a köv…" at bounding box center [561, 313] width 458 height 17
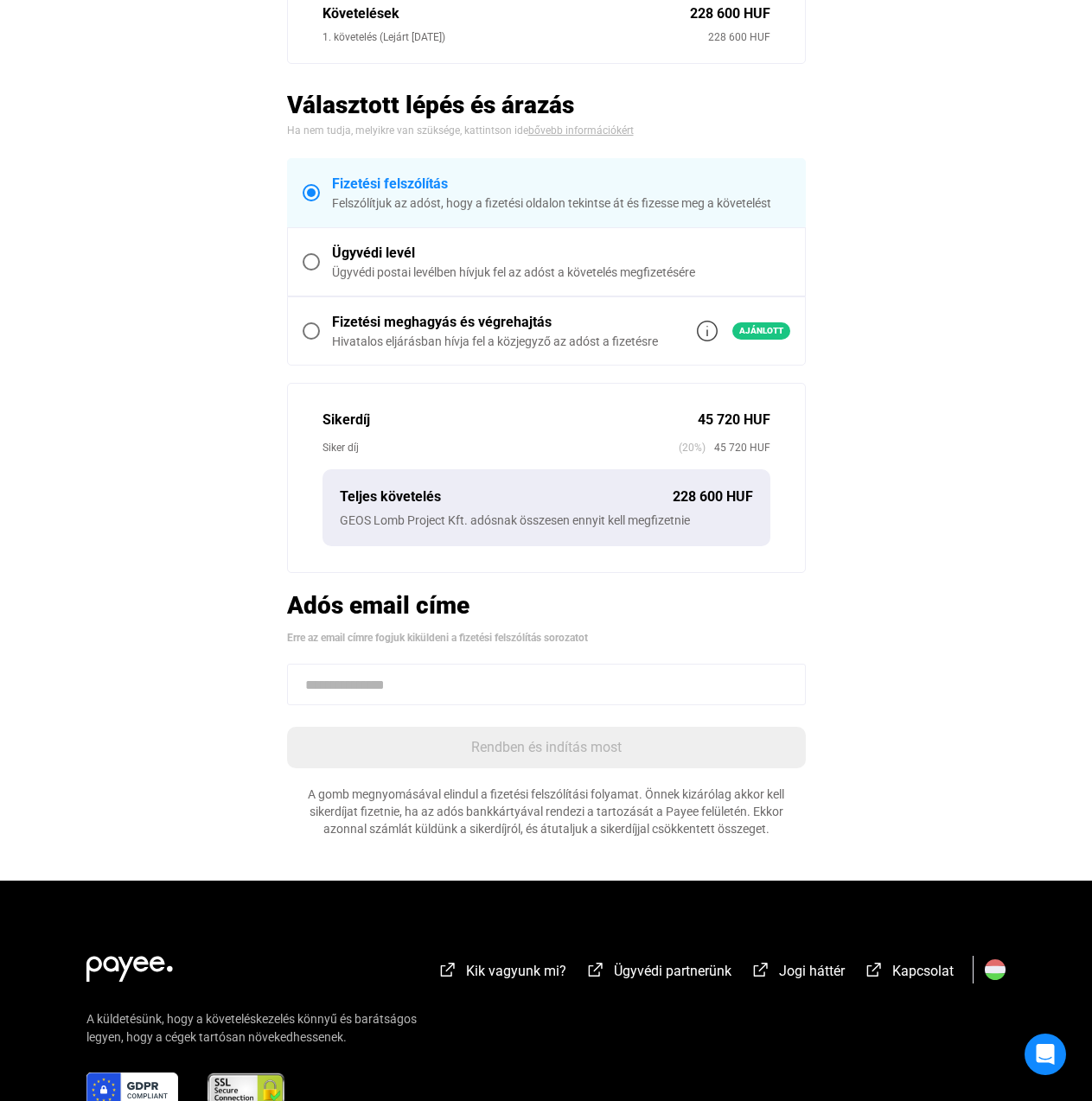
click at [330, 451] on div "Siker díj" at bounding box center [501, 447] width 356 height 17
click at [331, 451] on div "Siker díj" at bounding box center [501, 447] width 356 height 17
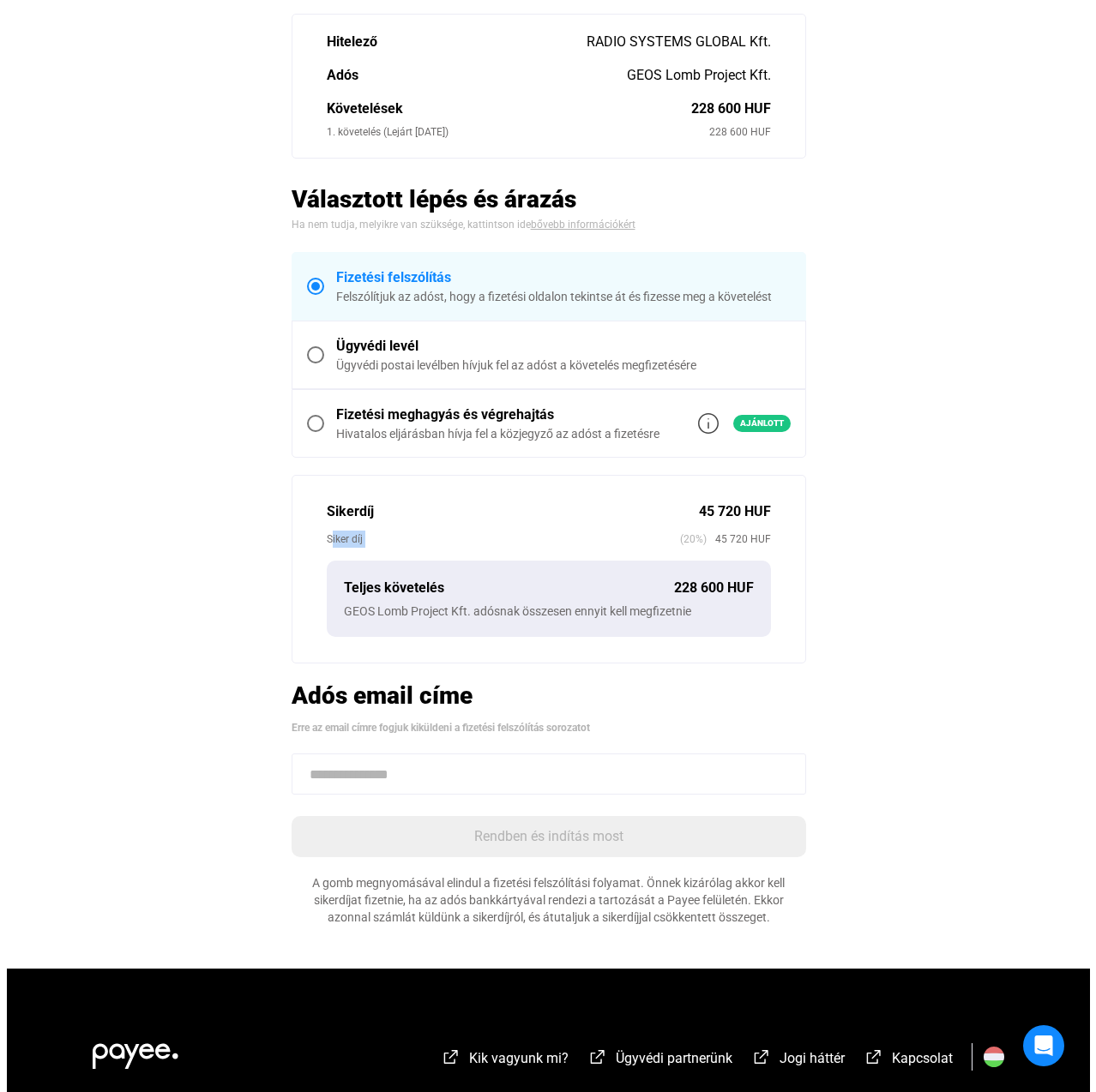
scroll to position [0, 0]
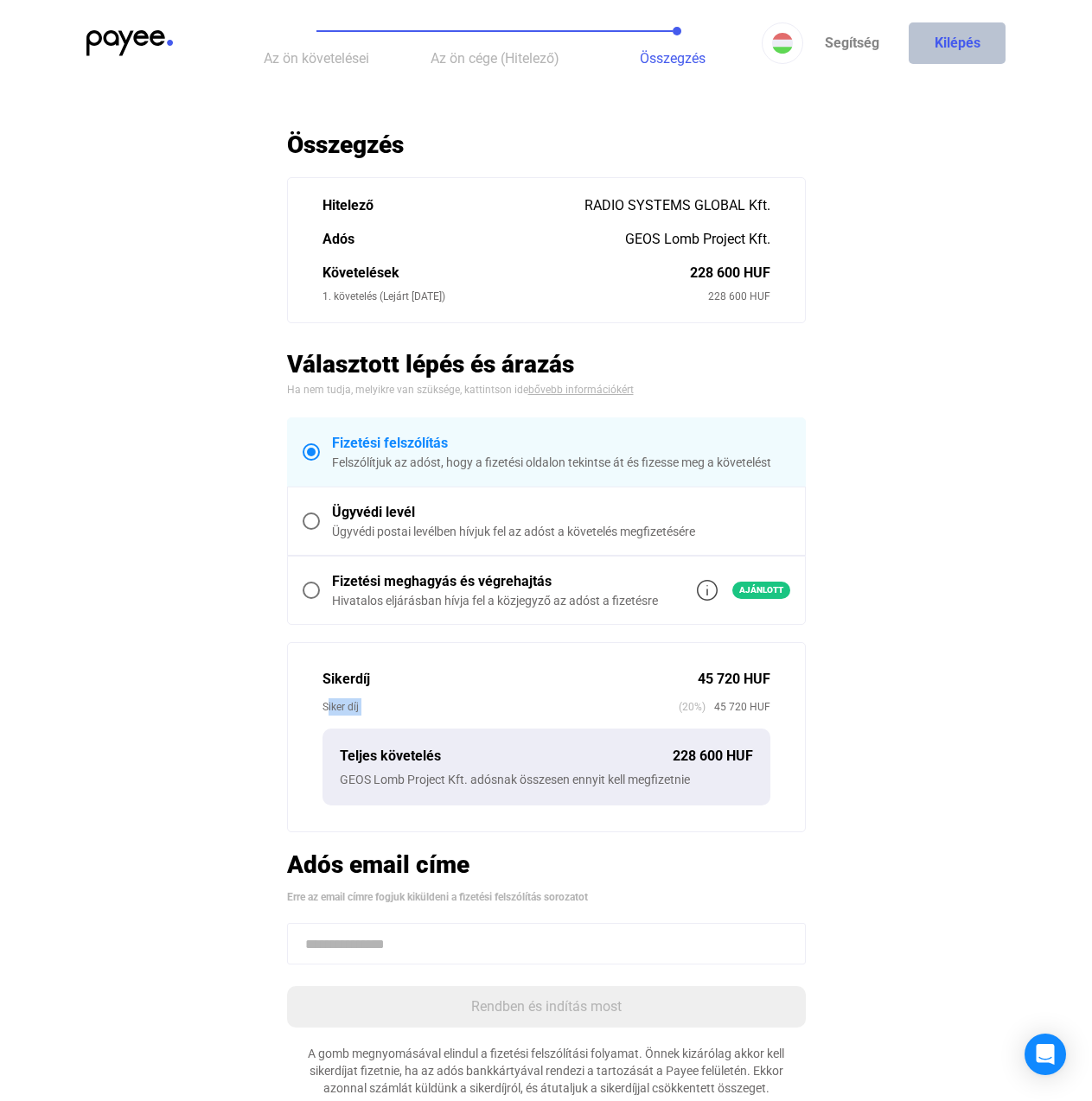
click at [953, 36] on button "Kilépés" at bounding box center [957, 43] width 97 height 41
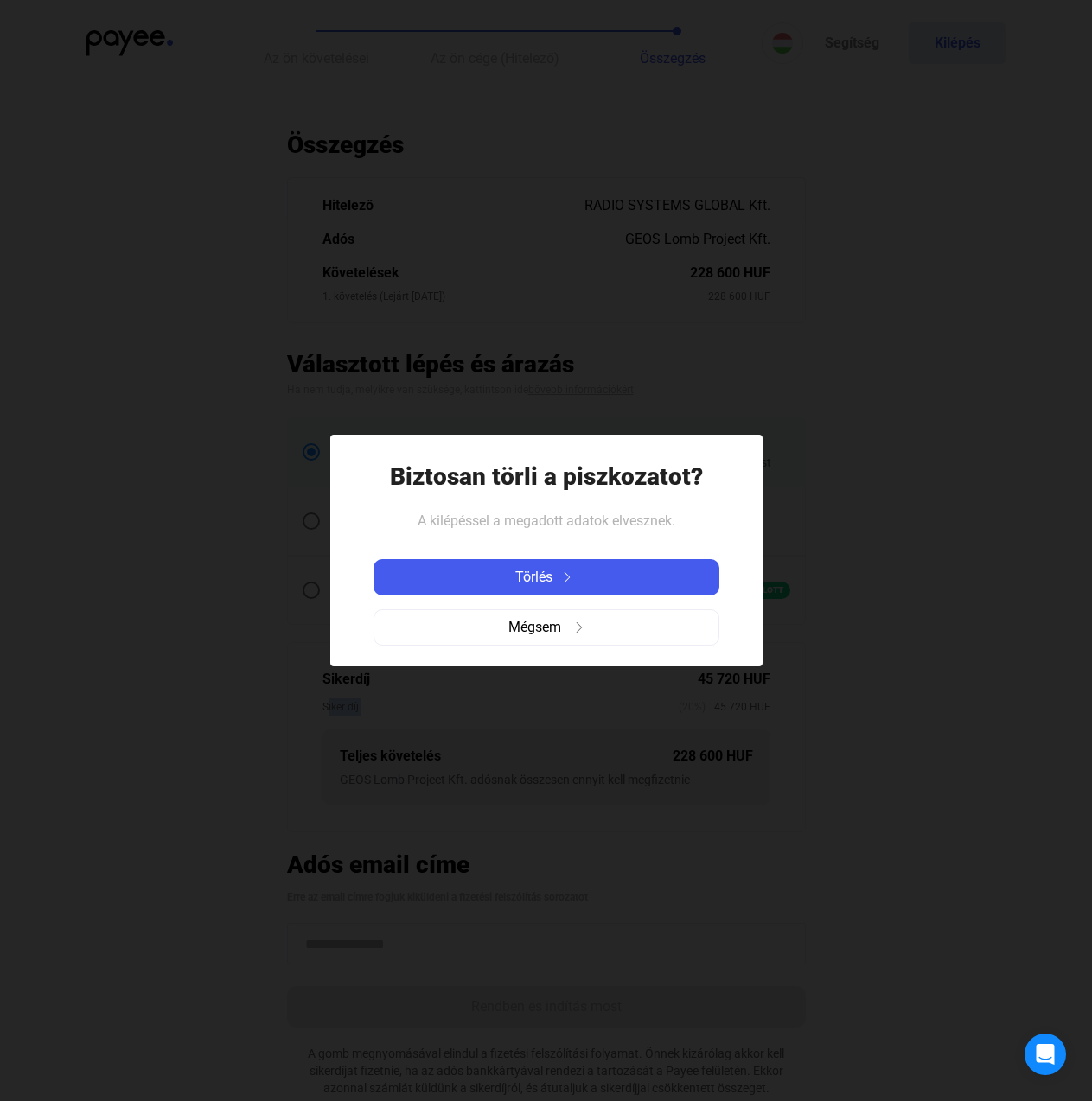
drag, startPoint x: 622, startPoint y: 570, endPoint x: 761, endPoint y: 616, distance: 146.4
click at [622, 570] on div "Törlés" at bounding box center [546, 577] width 336 height 21
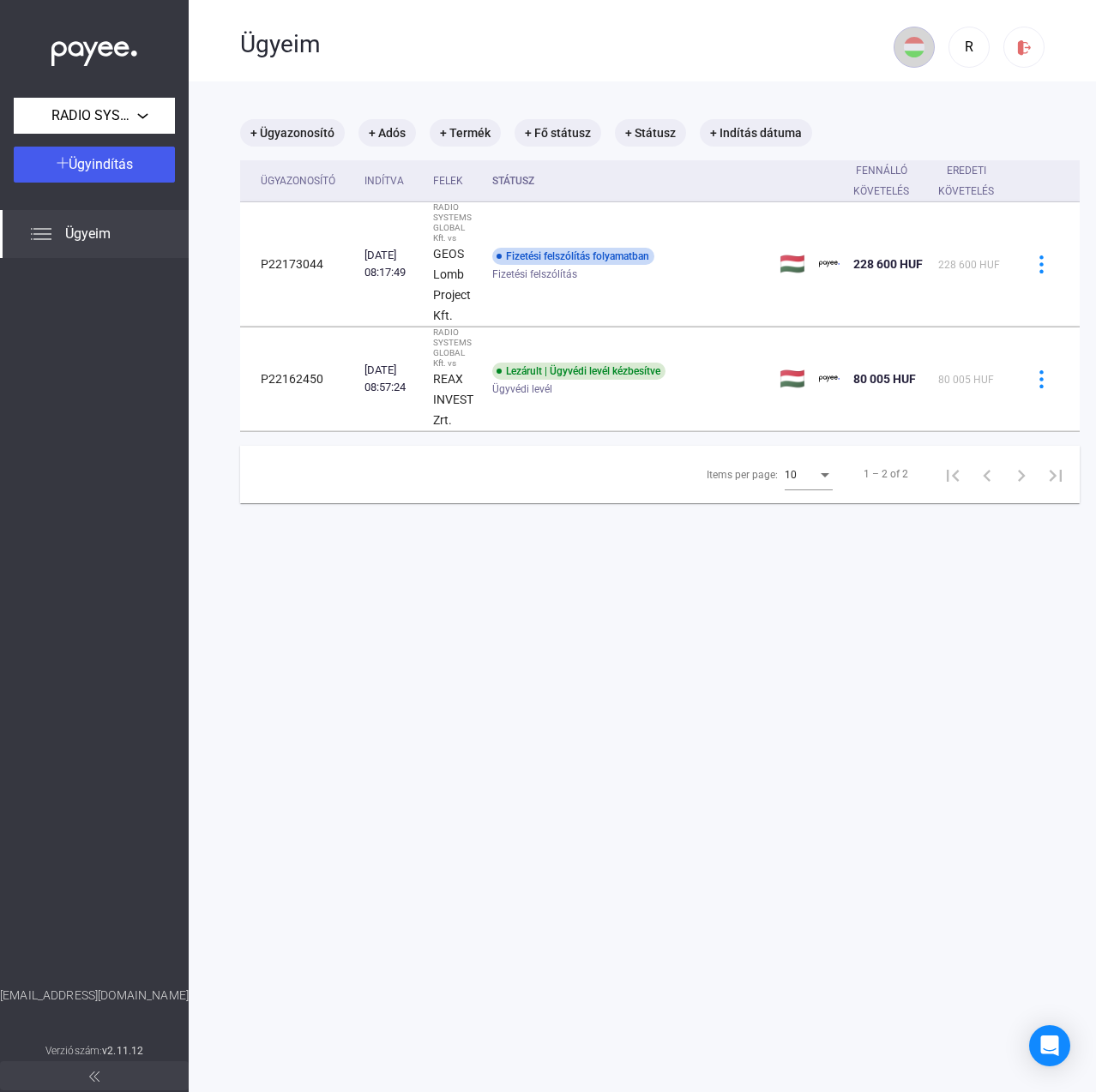
click at [904, 37] on img at bounding box center [914, 47] width 21 height 21
click at [910, 41] on div at bounding box center [548, 546] width 1096 height 1092
click at [99, 229] on span "Ügyeim" at bounding box center [88, 233] width 45 height 21
click at [107, 102] on button "RADIO SYSTEMS GLOBAL Kft." at bounding box center [94, 116] width 161 height 36
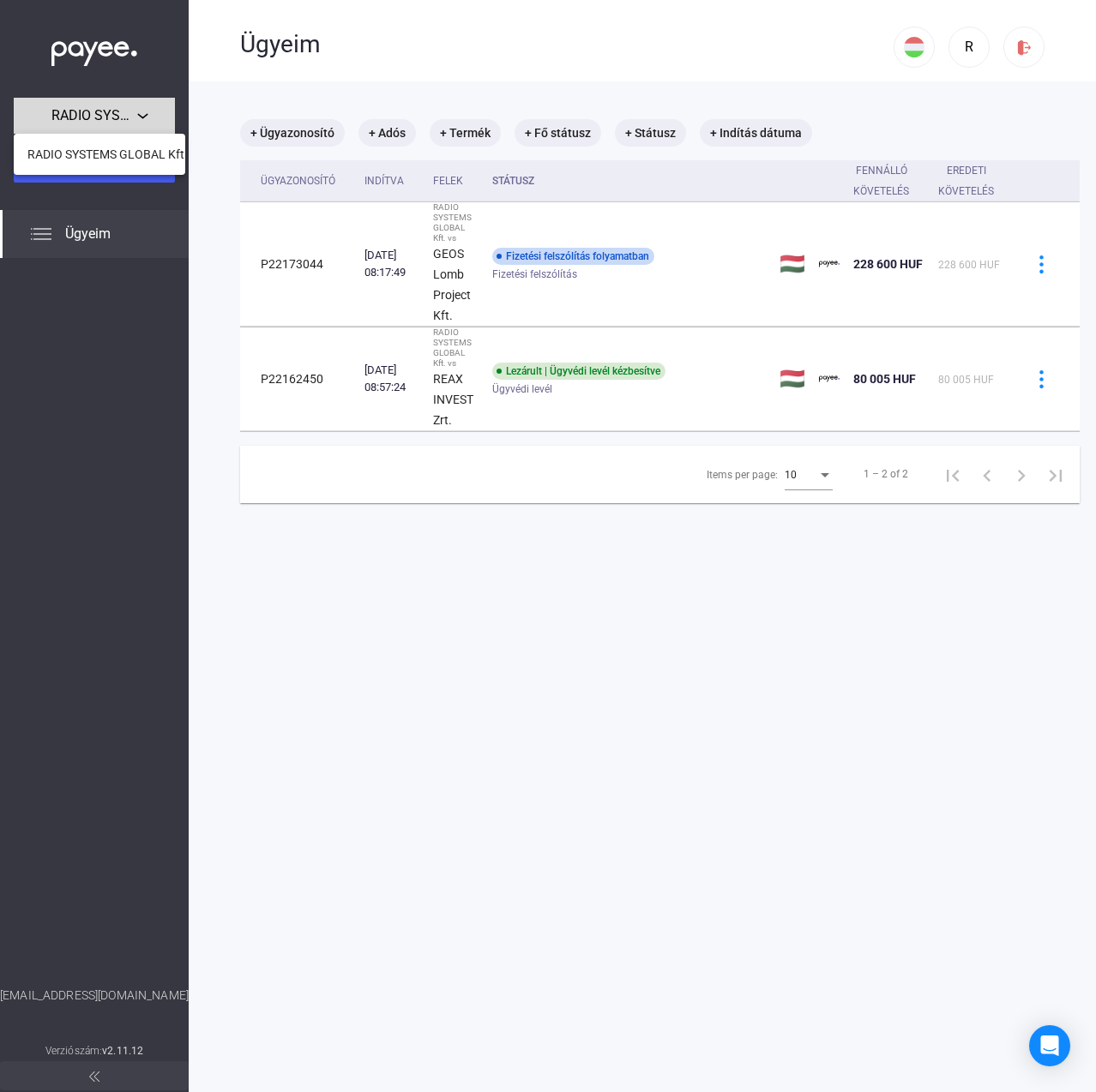
click at [107, 102] on div at bounding box center [548, 546] width 1096 height 1092
